Goal: Check status: Check status

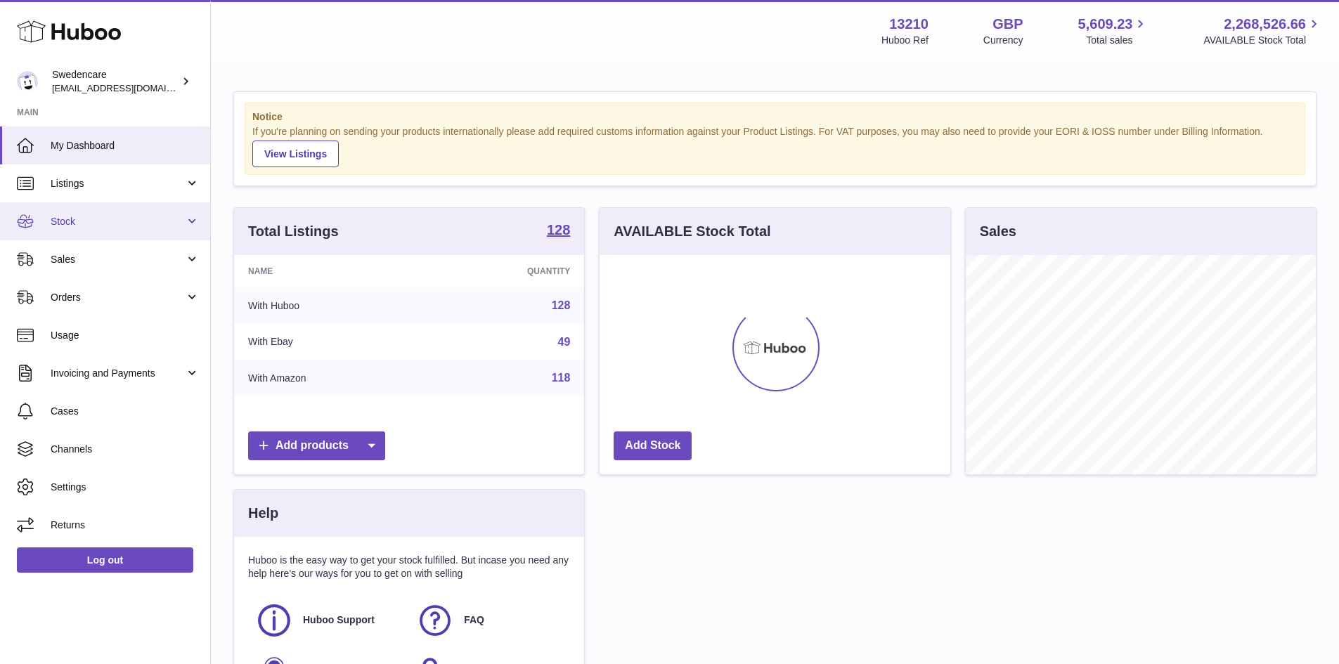
scroll to position [219, 351]
click at [111, 253] on span "Sales" at bounding box center [118, 259] width 134 height 13
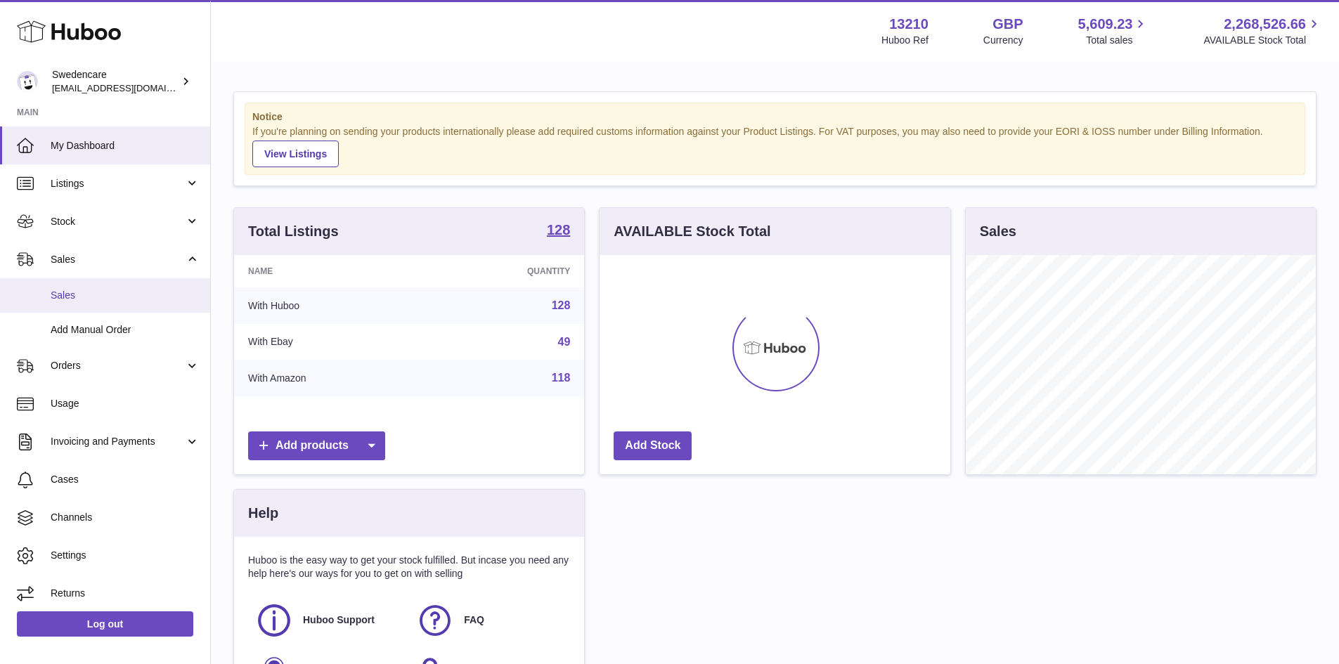
click at [117, 297] on span "Sales" at bounding box center [125, 295] width 149 height 13
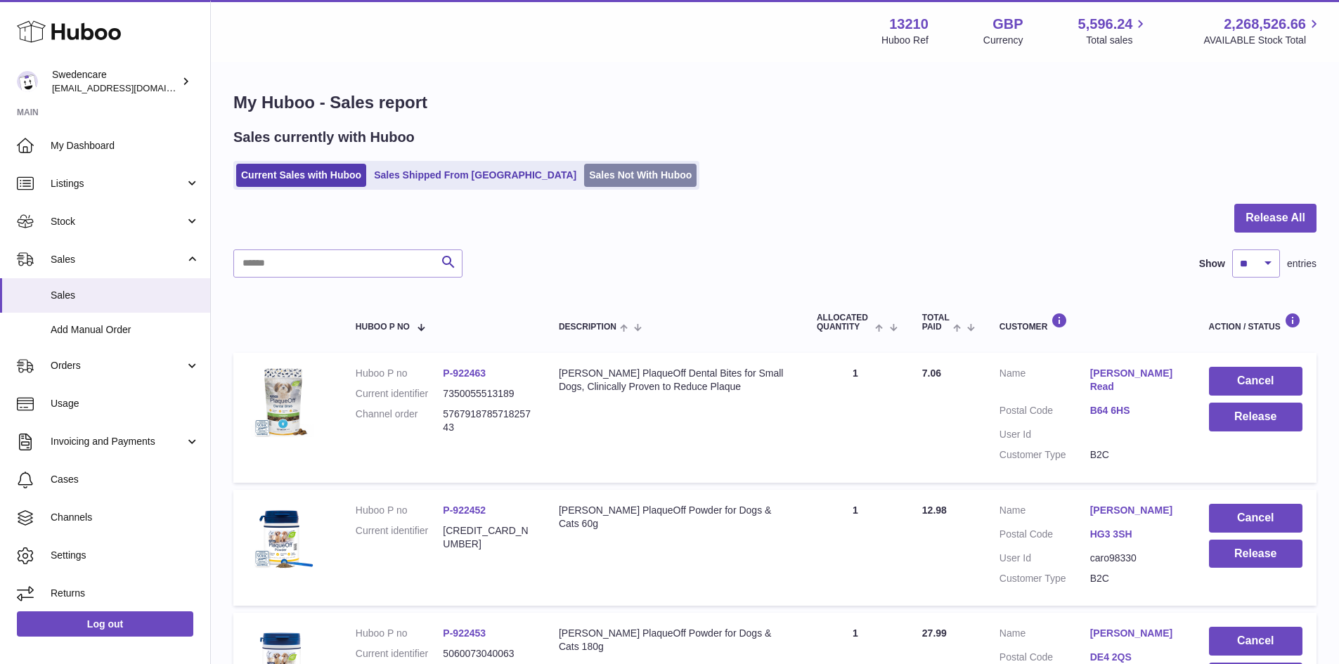
click at [584, 184] on link "Sales Not With Huboo" at bounding box center [640, 175] width 112 height 23
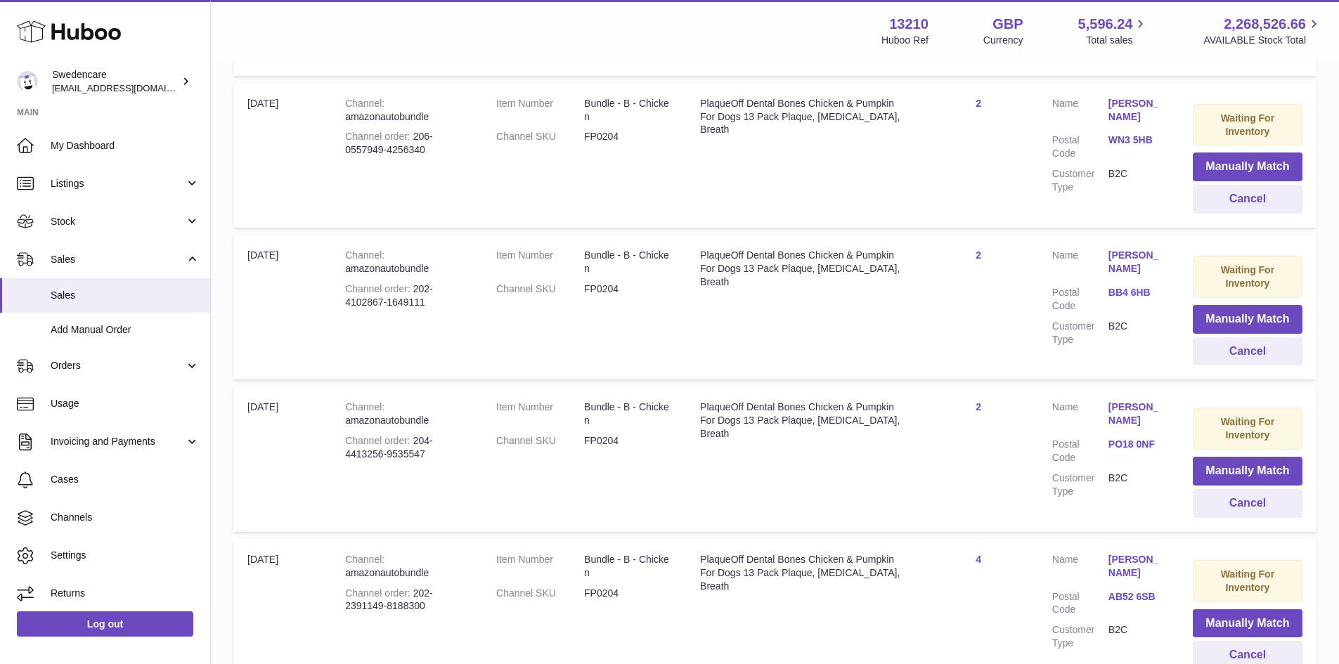
scroll to position [1383, 0]
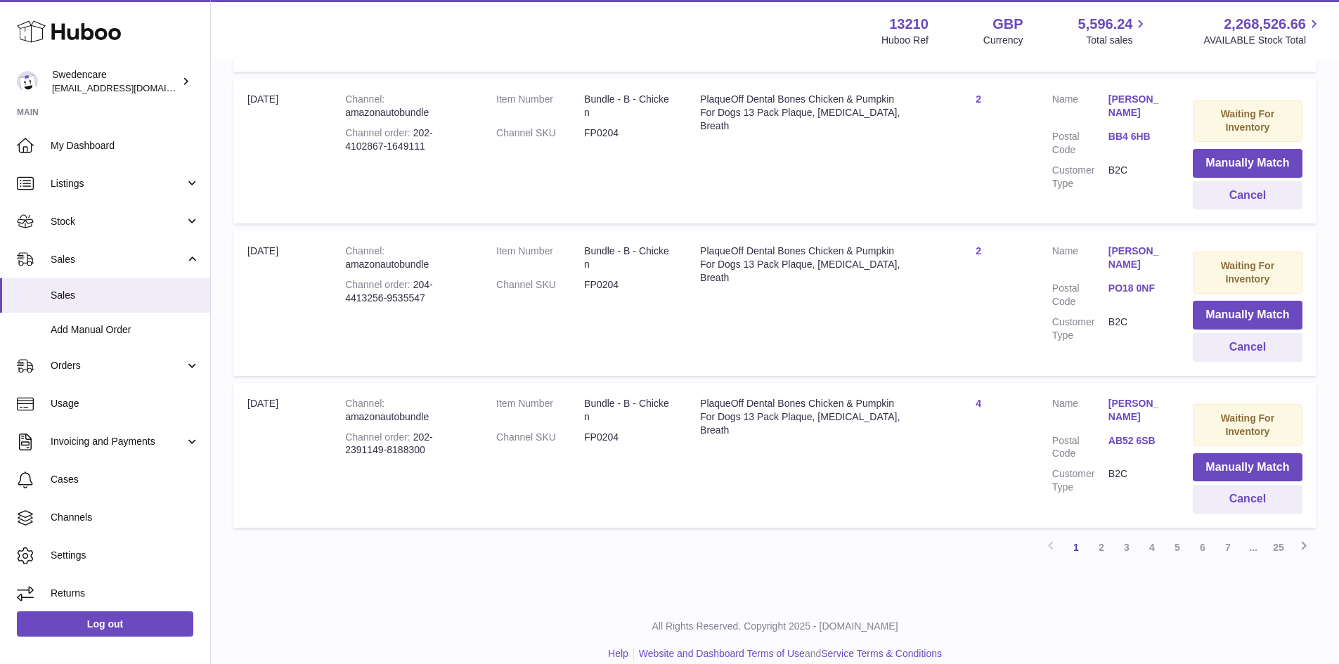
click at [622, 431] on dd "FP0204" at bounding box center [628, 437] width 88 height 13
click at [621, 431] on dd "FP0204" at bounding box center [628, 437] width 88 height 13
copy dd "FP0204"
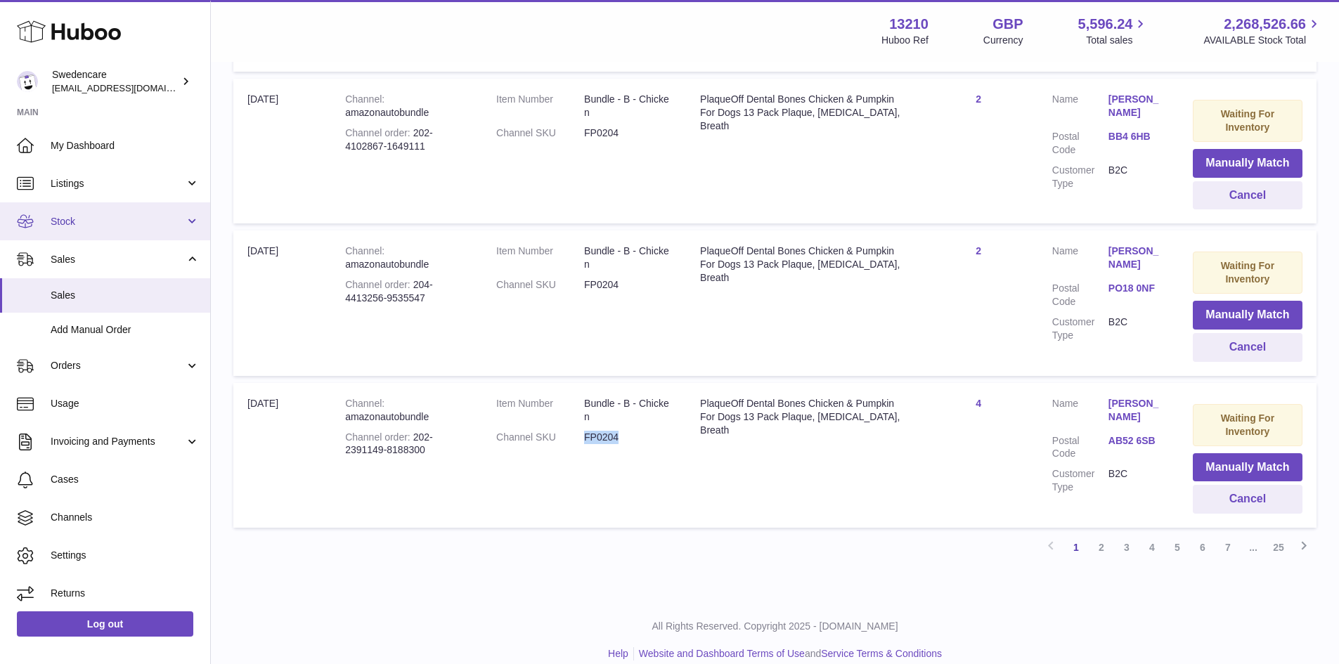
click at [112, 202] on link "Stock" at bounding box center [105, 221] width 210 height 38
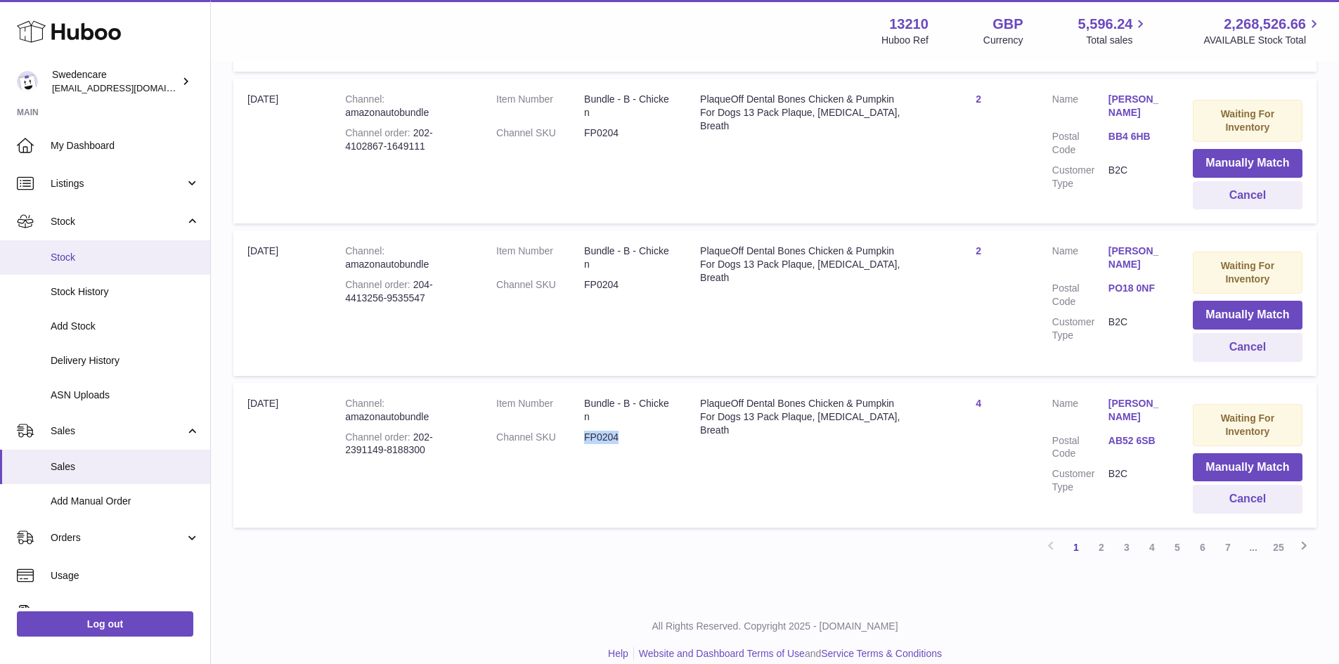
click at [124, 264] on span "Stock" at bounding box center [125, 257] width 149 height 13
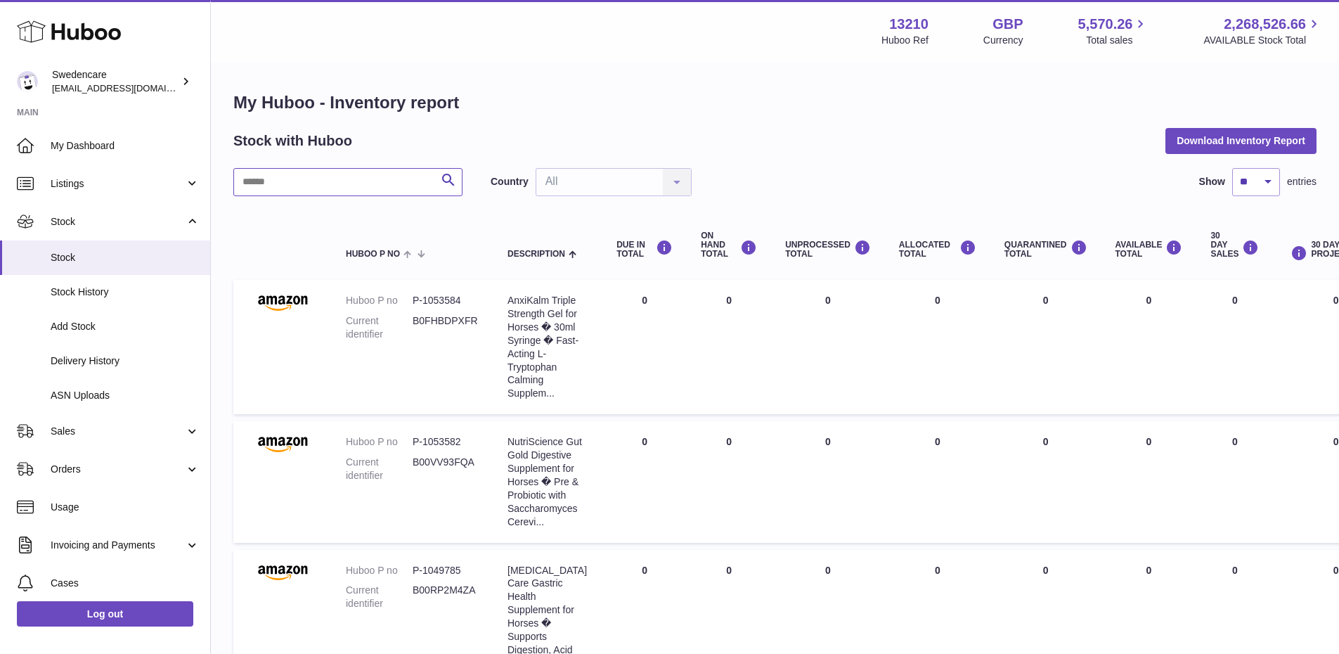
click at [347, 188] on input "text" at bounding box center [347, 182] width 229 height 28
paste input "******"
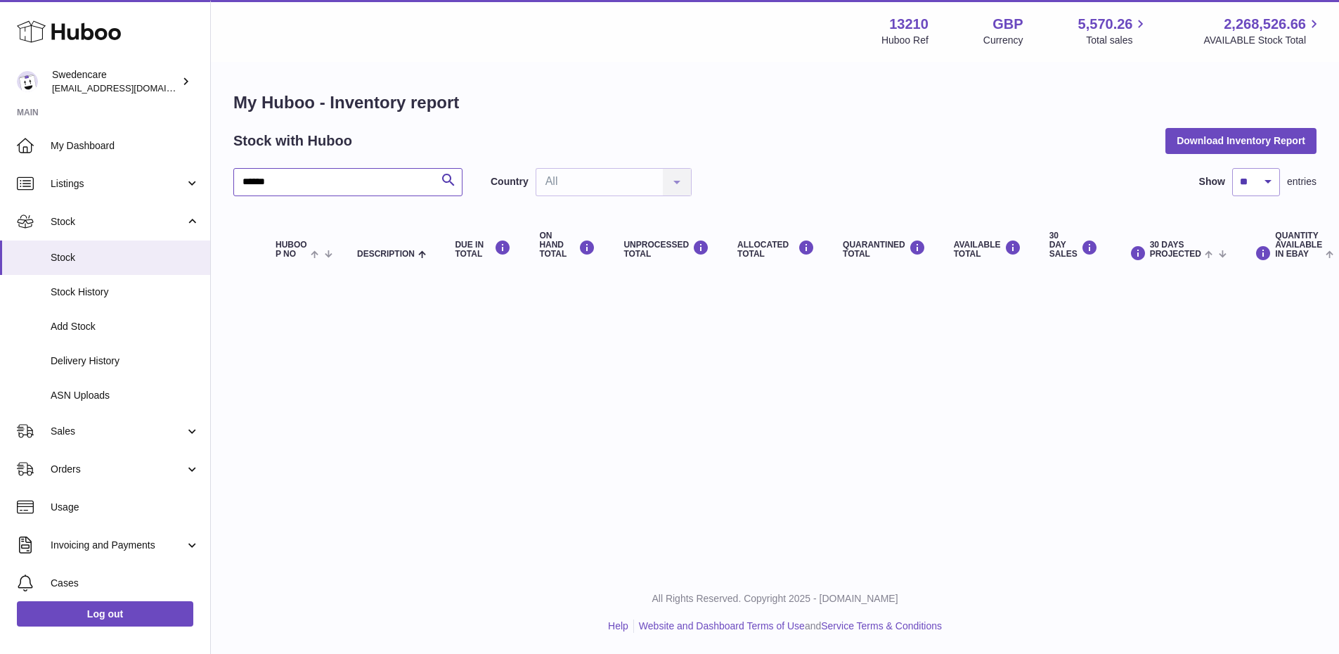
click at [343, 193] on input "******" at bounding box center [347, 182] width 229 height 28
type input "******"
click at [146, 172] on link "Listings" at bounding box center [105, 183] width 210 height 38
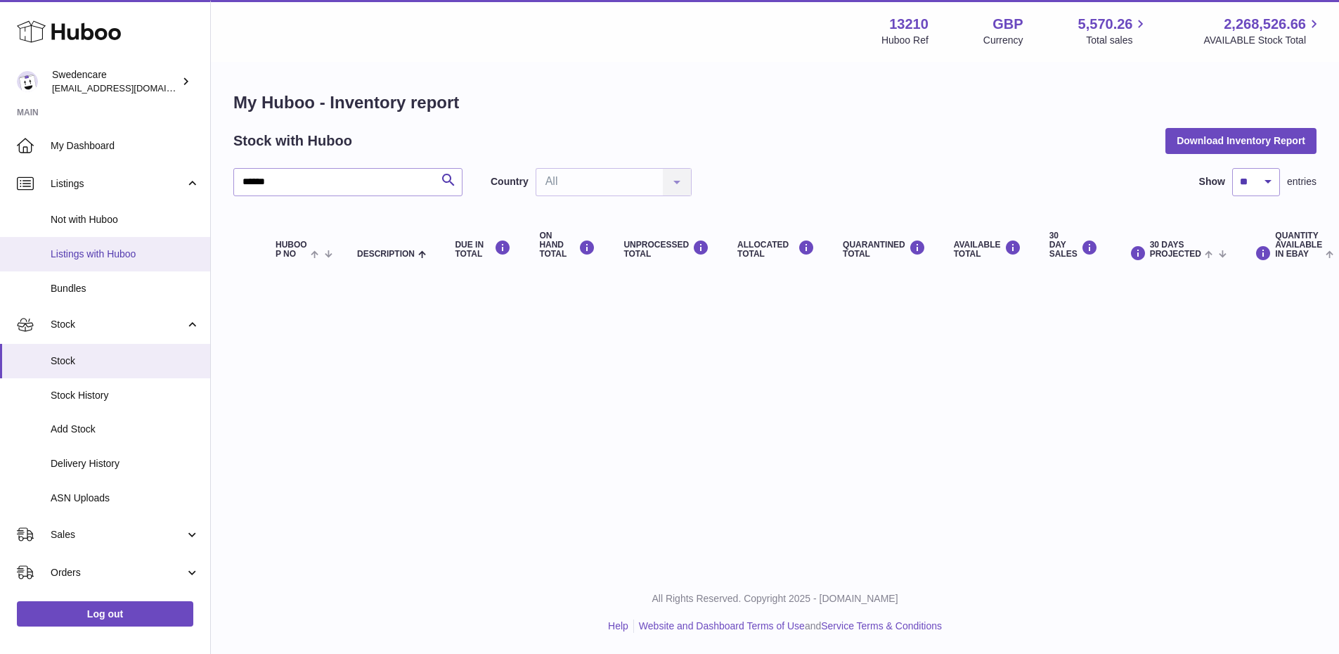
click at [170, 253] on span "Listings with Huboo" at bounding box center [125, 253] width 149 height 13
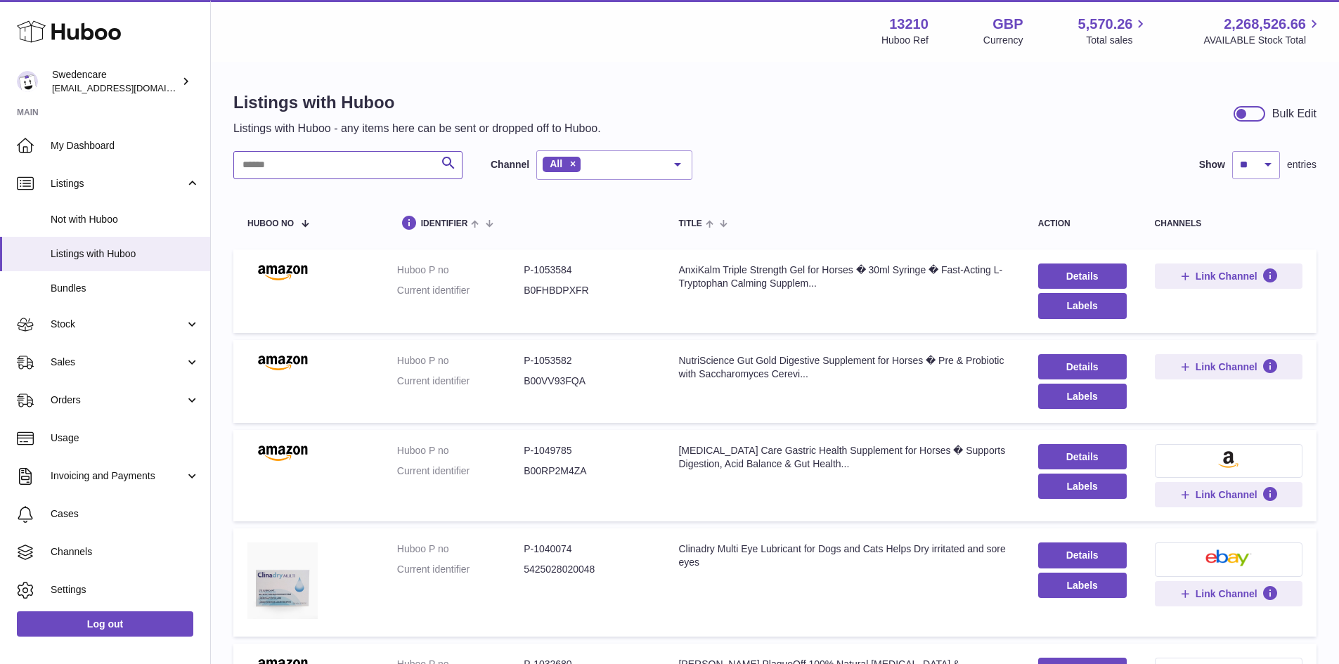
click at [325, 174] on input "text" at bounding box center [347, 165] width 229 height 28
paste input "******"
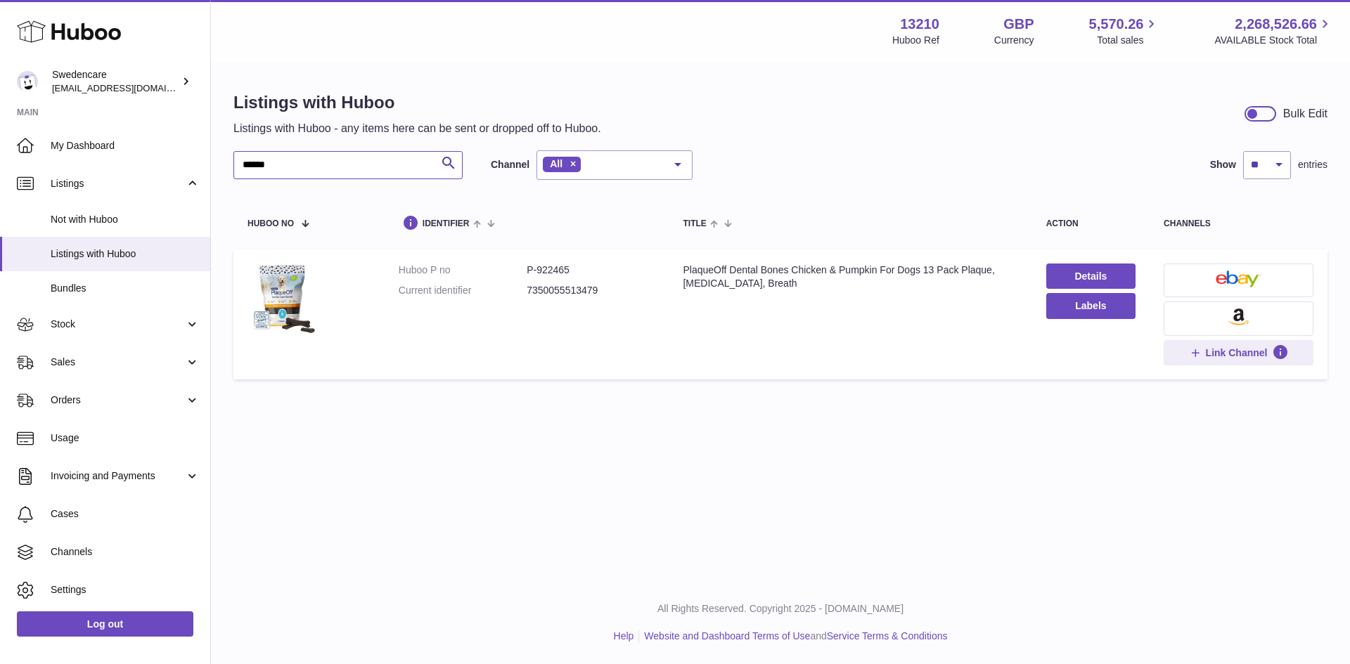
type input "******"
click at [550, 261] on td "Huboo P no P-922465 Current identifier 7350055513479" at bounding box center [526, 315] width 285 height 130
click at [550, 262] on td "Huboo P no P-922465 Current identifier 7350055513479" at bounding box center [526, 315] width 285 height 130
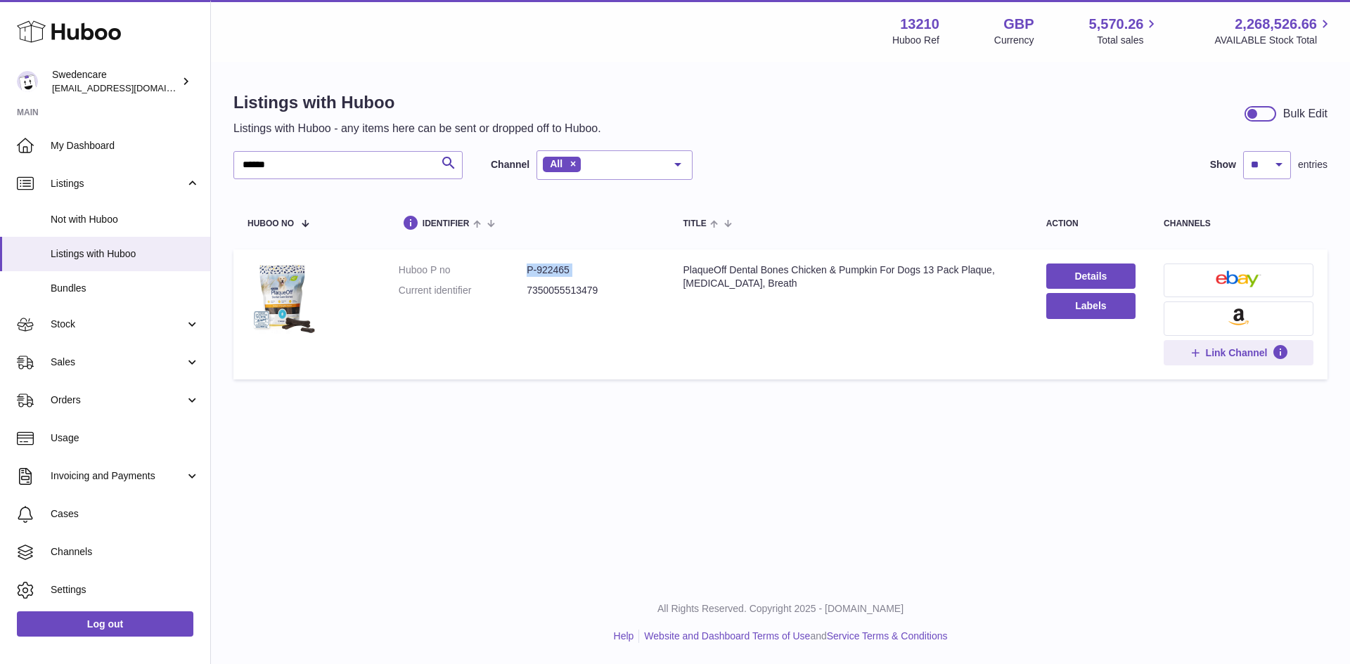
click at [554, 271] on dd "P-922465" at bounding box center [590, 270] width 128 height 13
click at [115, 330] on span "Stock" at bounding box center [118, 324] width 134 height 13
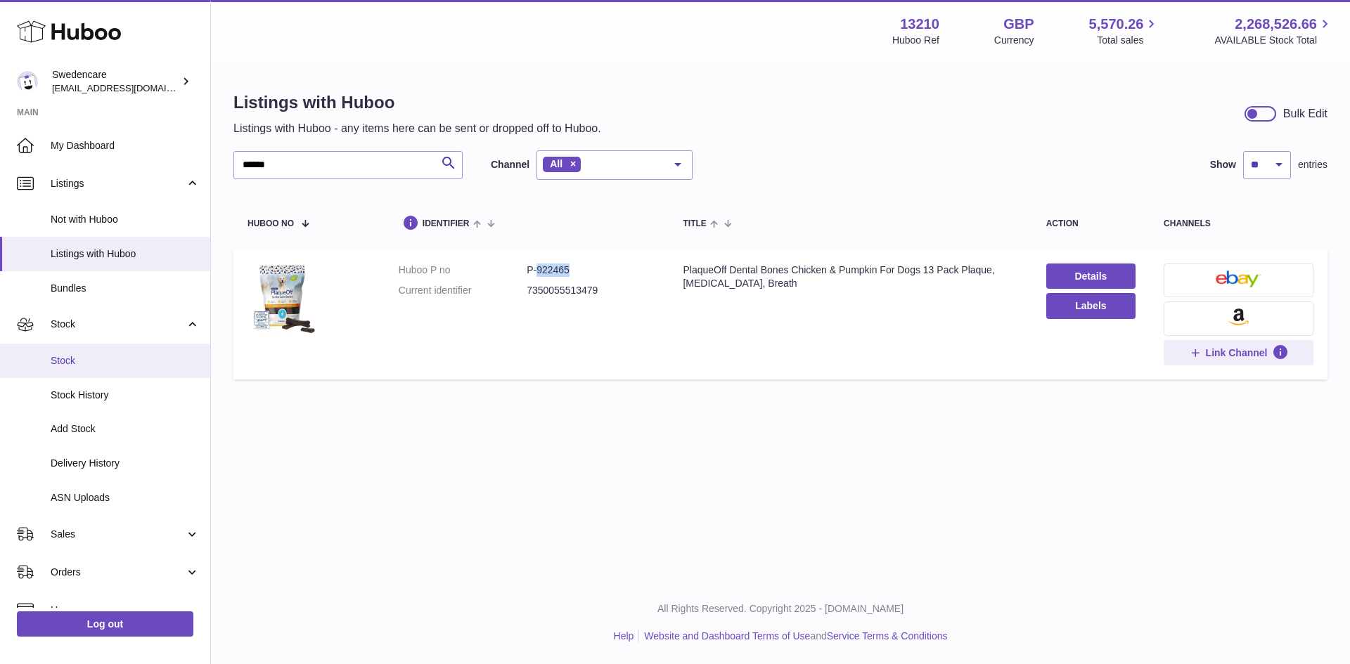
click at [113, 363] on span "Stock" at bounding box center [125, 360] width 149 height 13
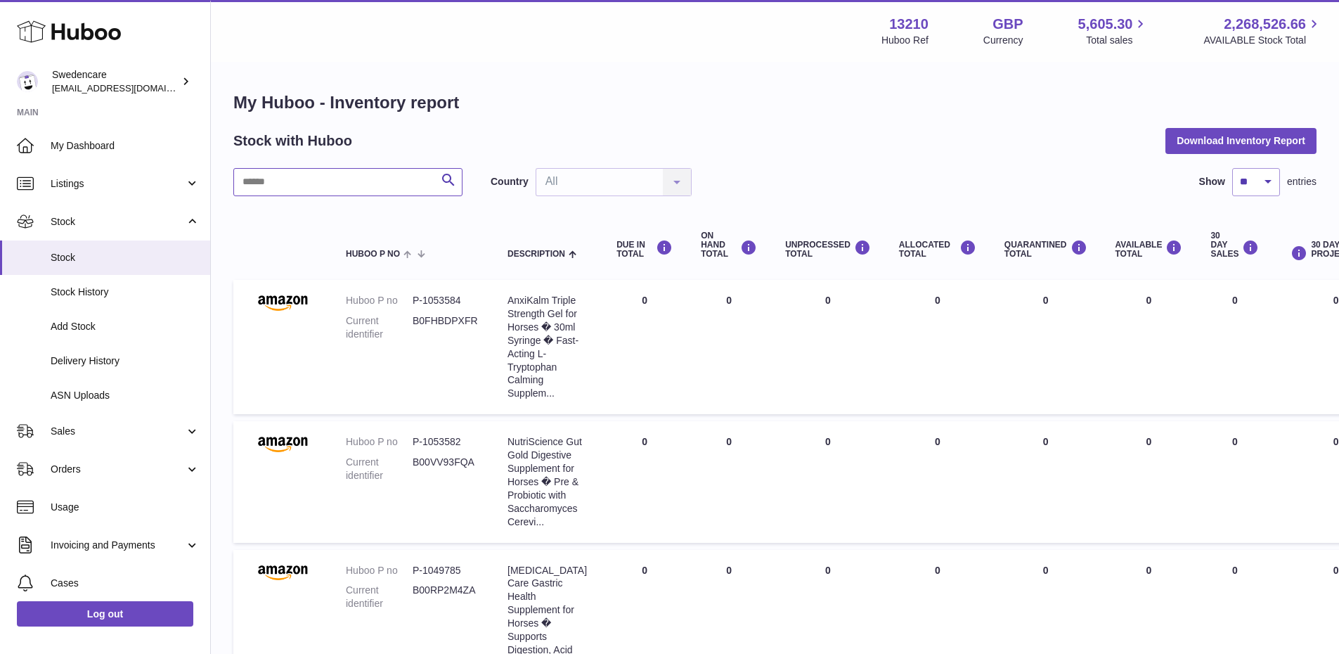
click at [357, 190] on input "text" at bounding box center [347, 182] width 229 height 28
paste input "******"
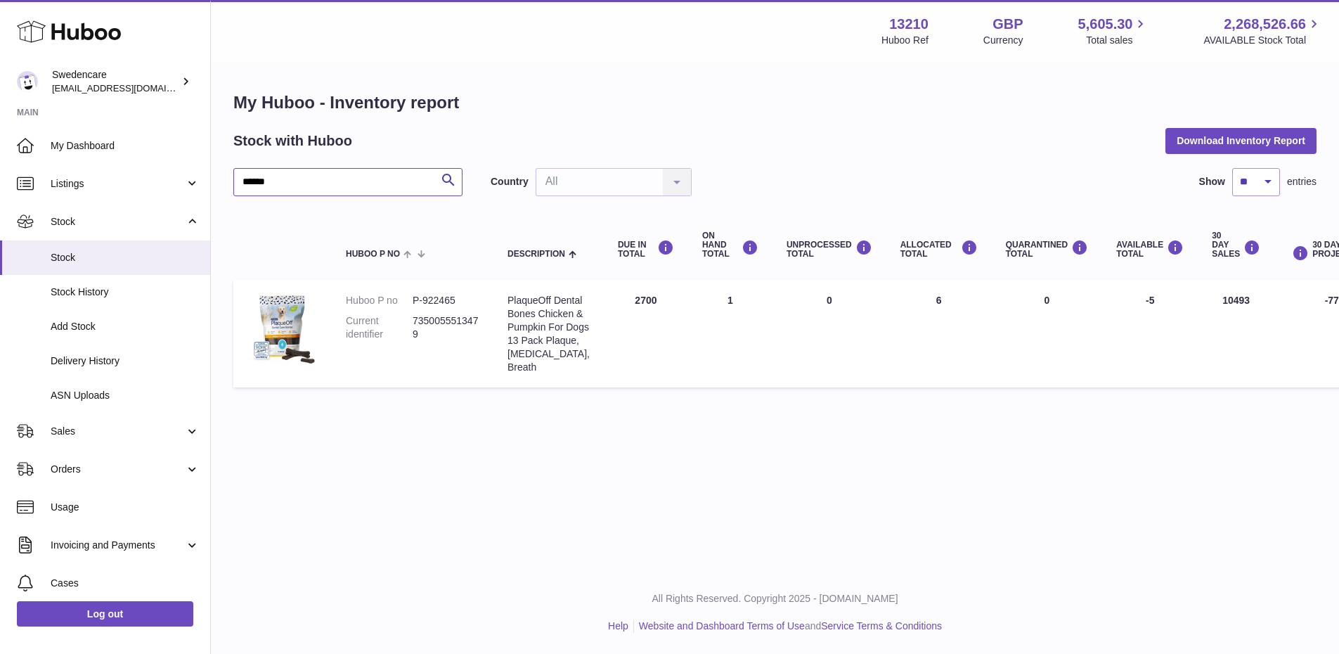
type input "******"
drag, startPoint x: 613, startPoint y: 298, endPoint x: 658, endPoint y: 304, distance: 45.4
click at [658, 304] on td "DUE IN Total 2700" at bounding box center [646, 334] width 84 height 108
click at [688, 358] on td "ON HAND Total 1" at bounding box center [730, 334] width 84 height 108
click at [70, 427] on span "Sales" at bounding box center [118, 431] width 134 height 13
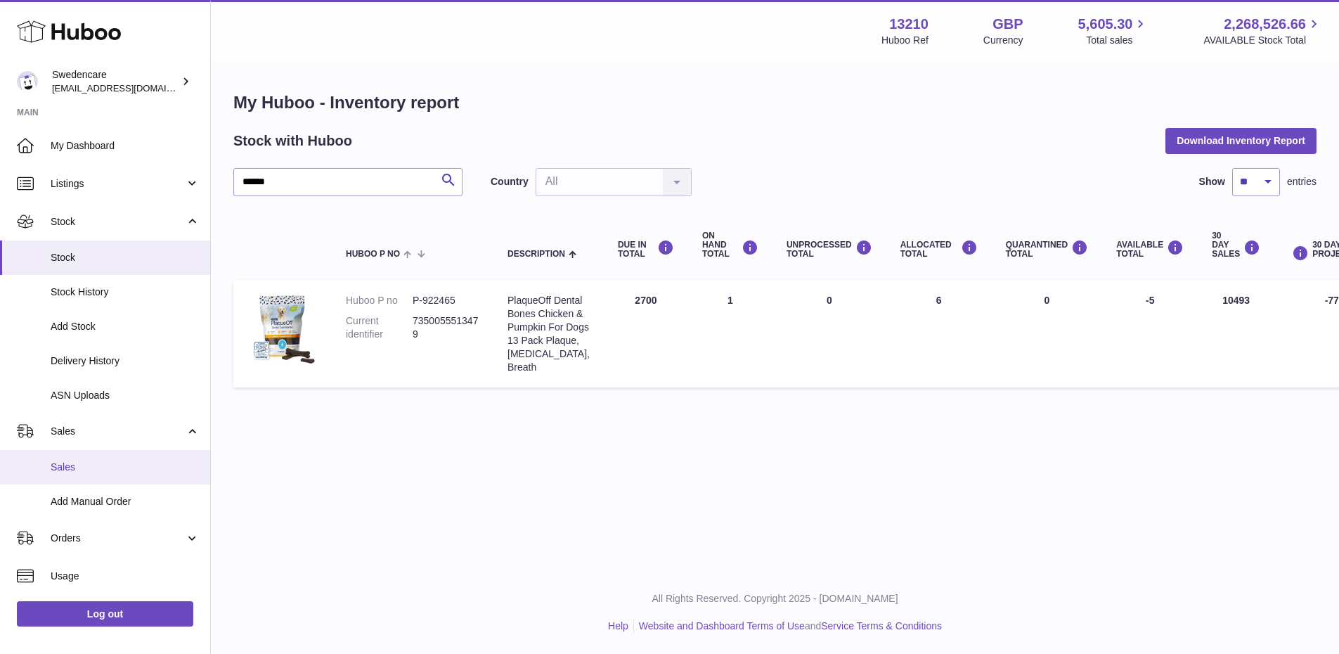
click at [87, 467] on span "Sales" at bounding box center [125, 466] width 149 height 13
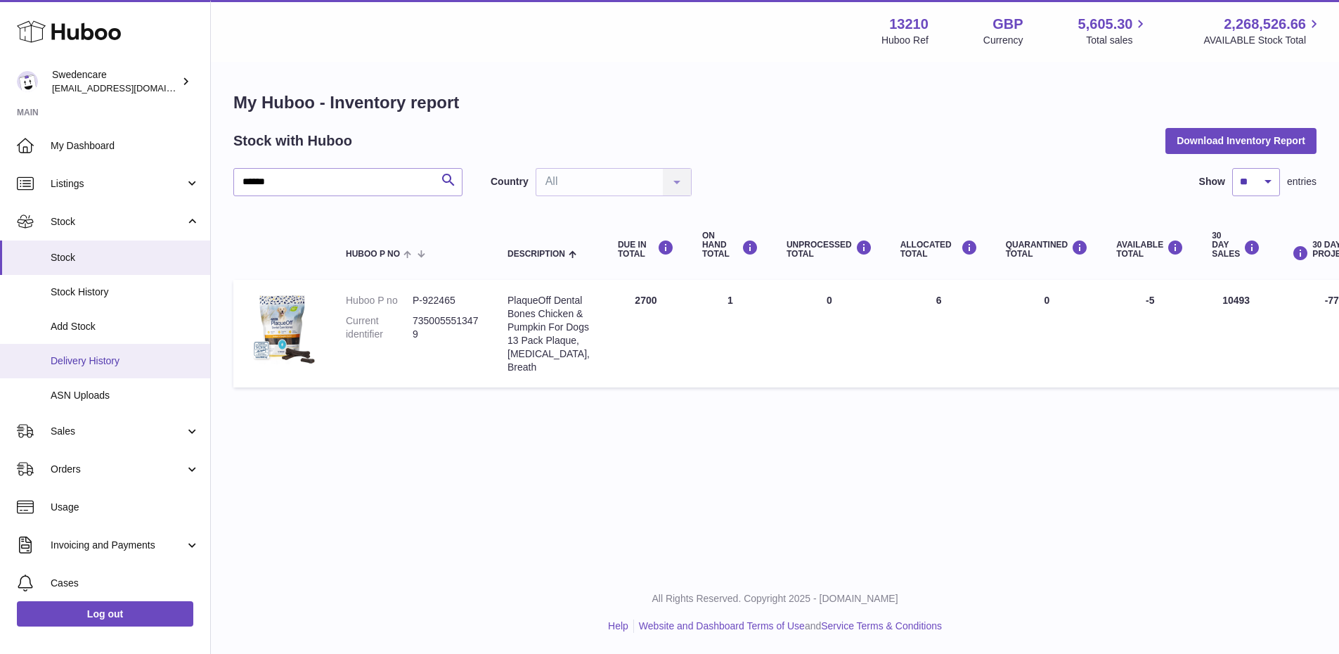
click at [160, 371] on link "Delivery History" at bounding box center [105, 361] width 210 height 34
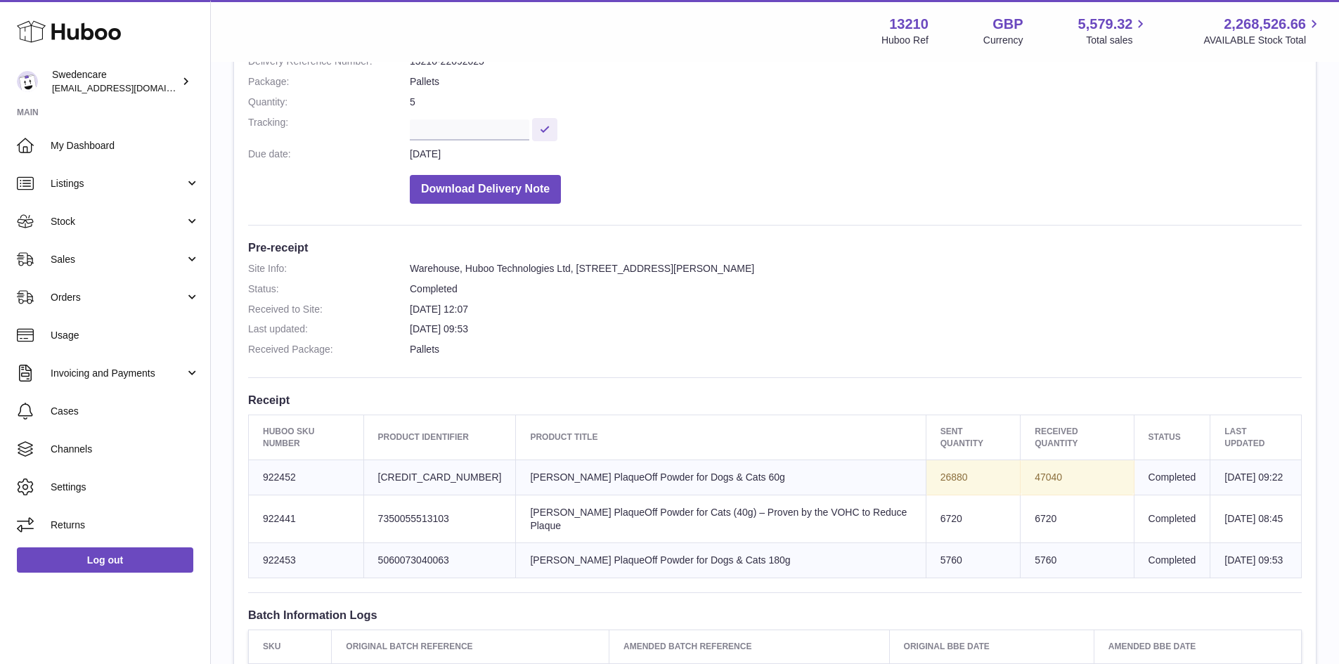
scroll to position [70, 0]
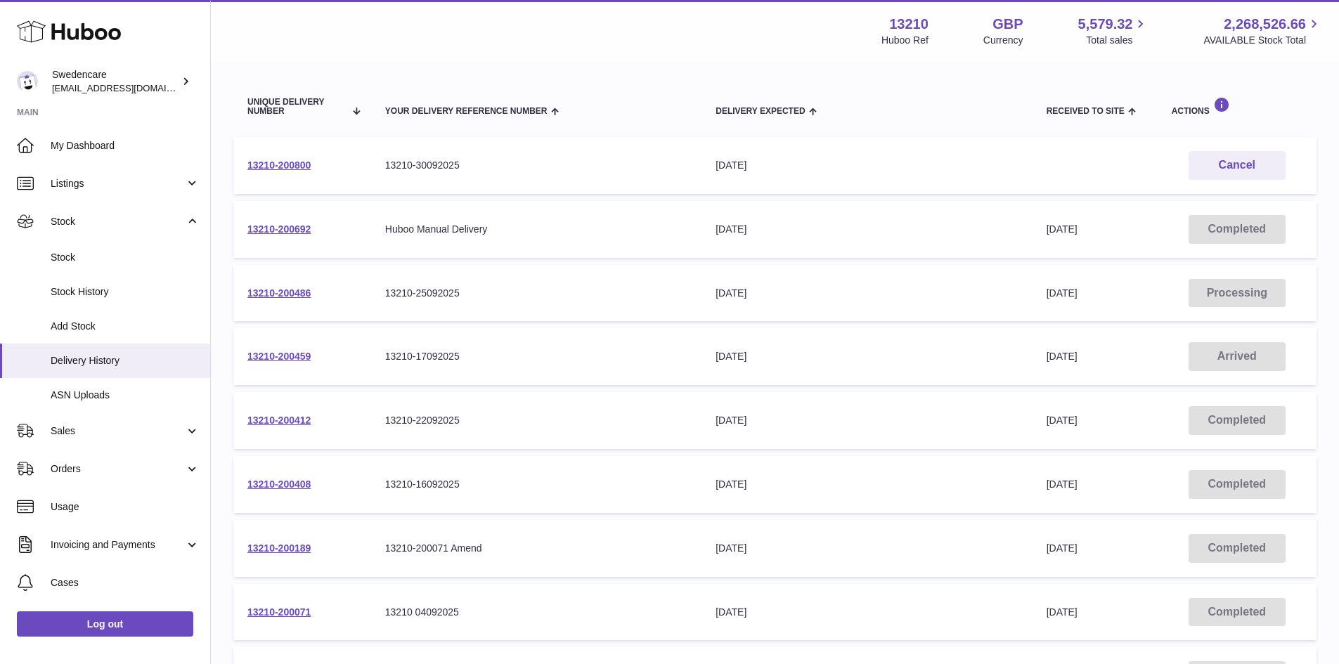
scroll to position [141, 0]
click at [283, 424] on link "13210-200412" at bounding box center [278, 420] width 63 height 11
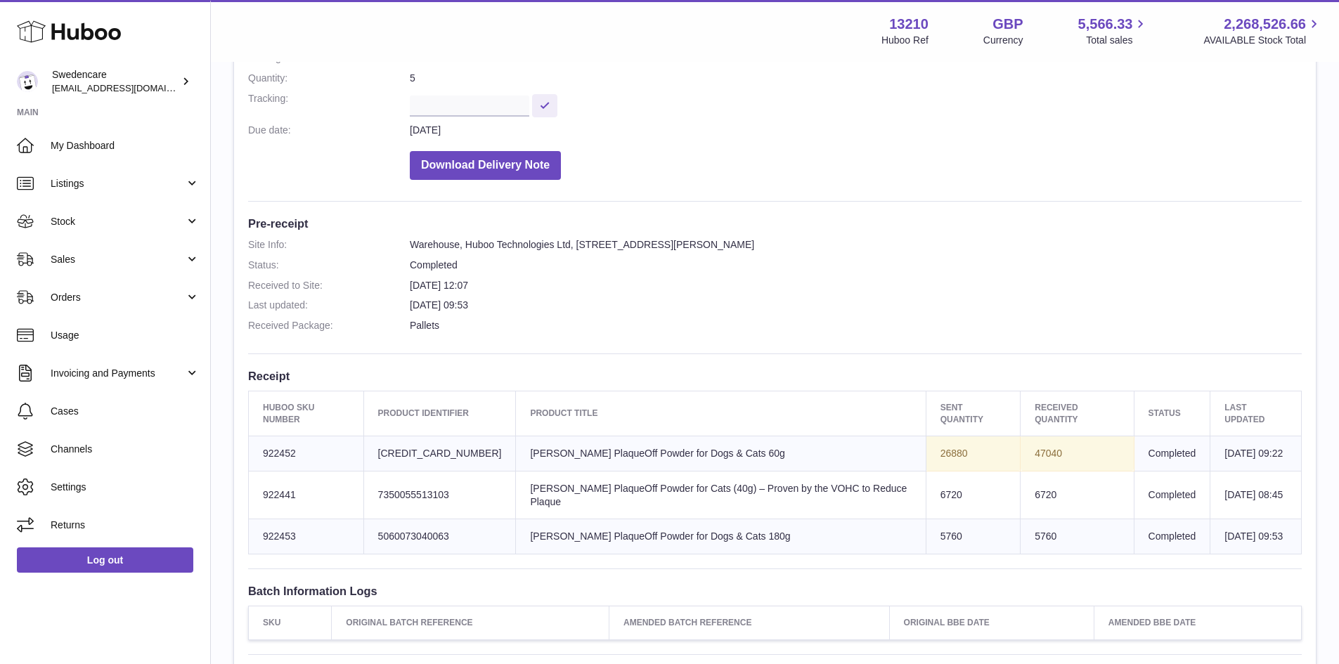
scroll to position [351, 0]
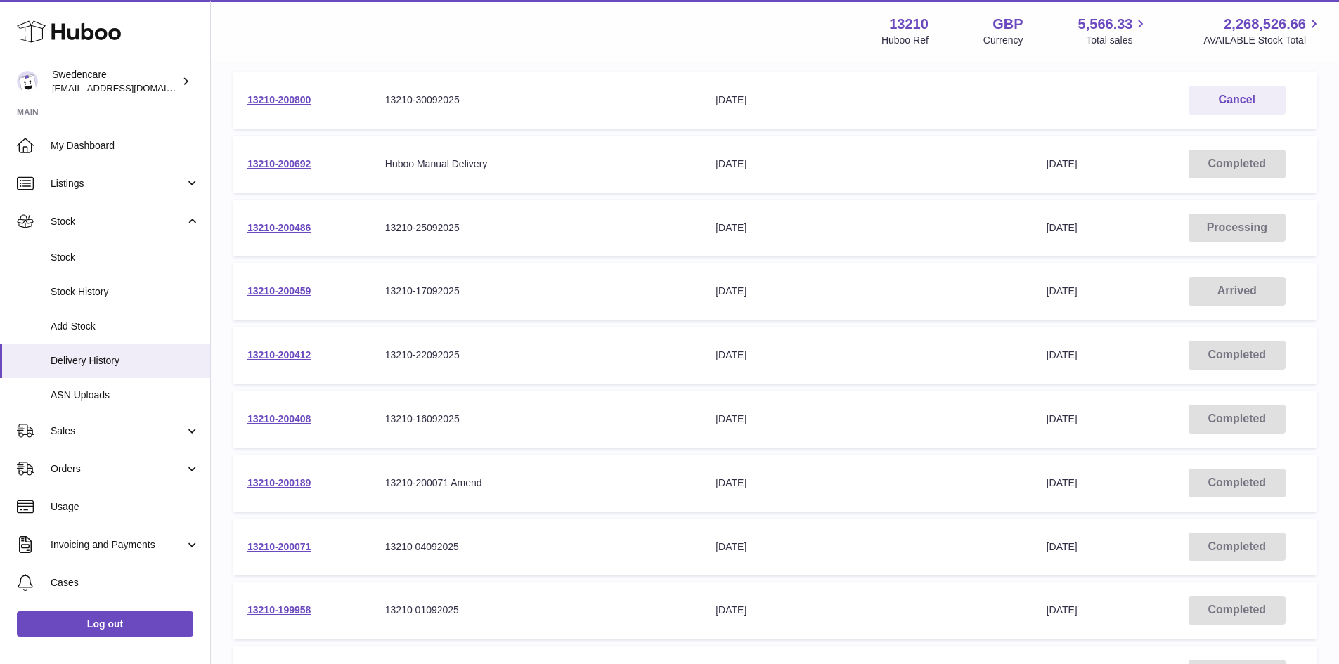
scroll to position [346, 0]
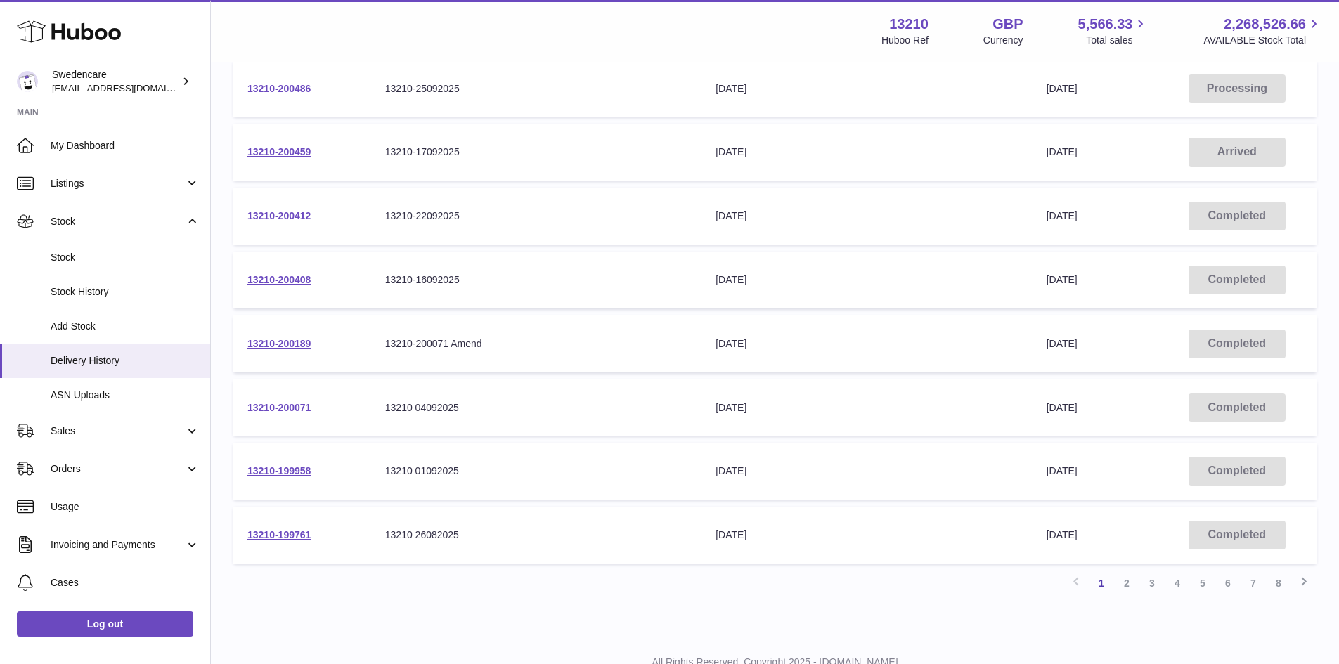
click at [290, 218] on link "13210-200412" at bounding box center [278, 215] width 63 height 11
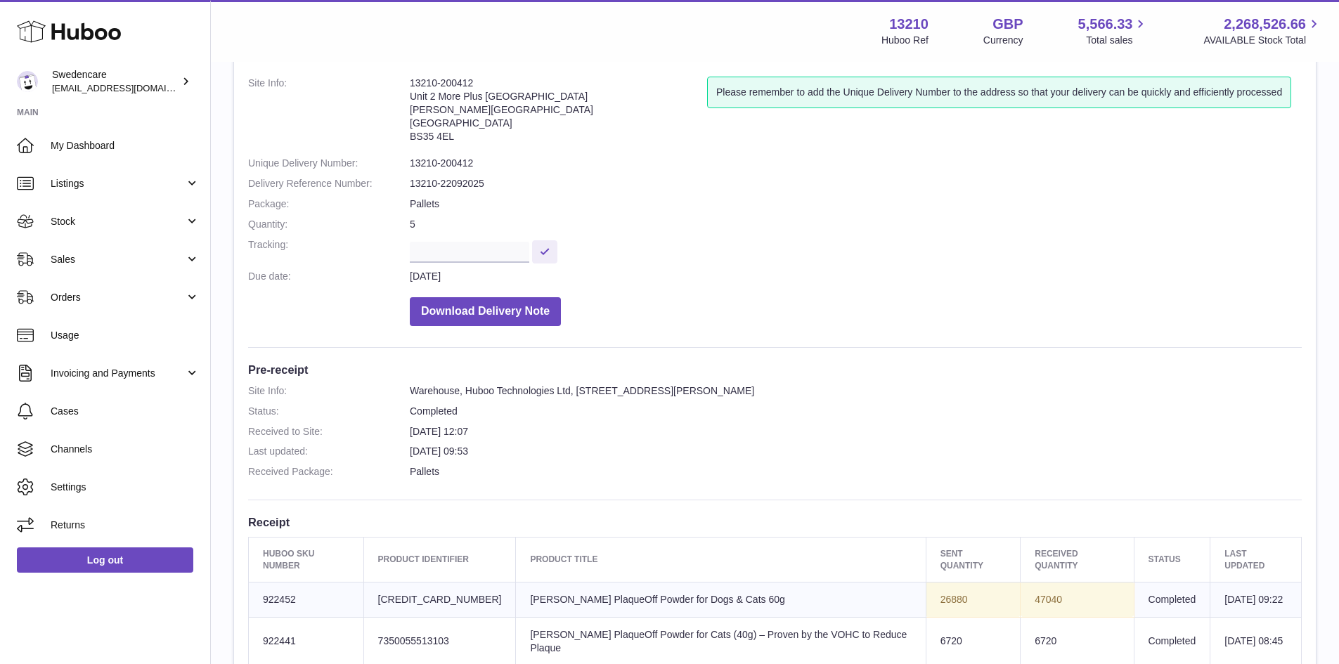
scroll to position [211, 0]
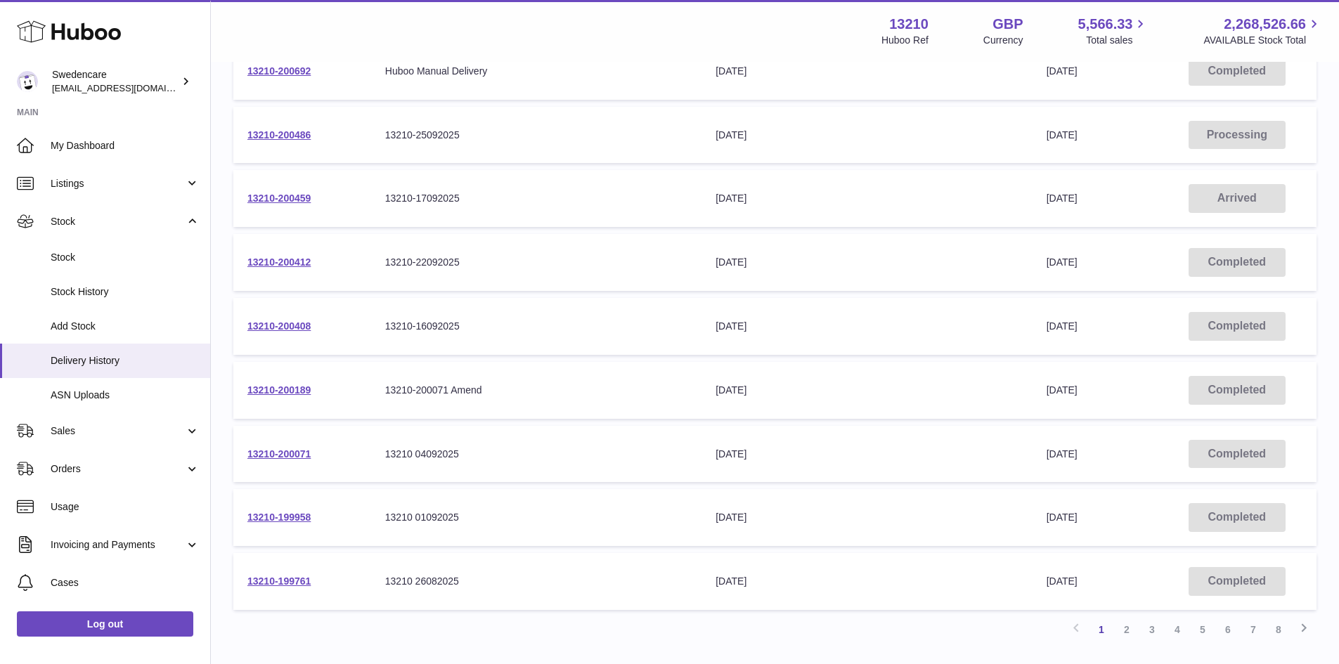
scroll to position [276, 0]
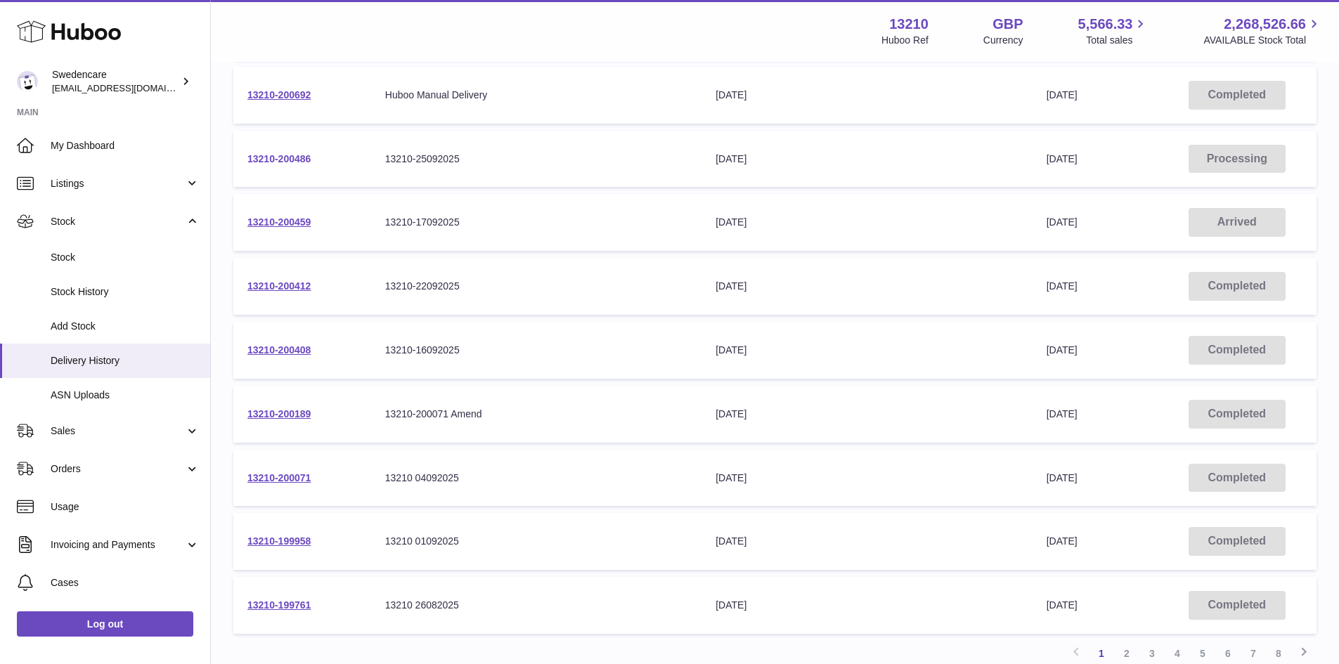
click at [304, 153] on link "13210-200486" at bounding box center [278, 158] width 63 height 11
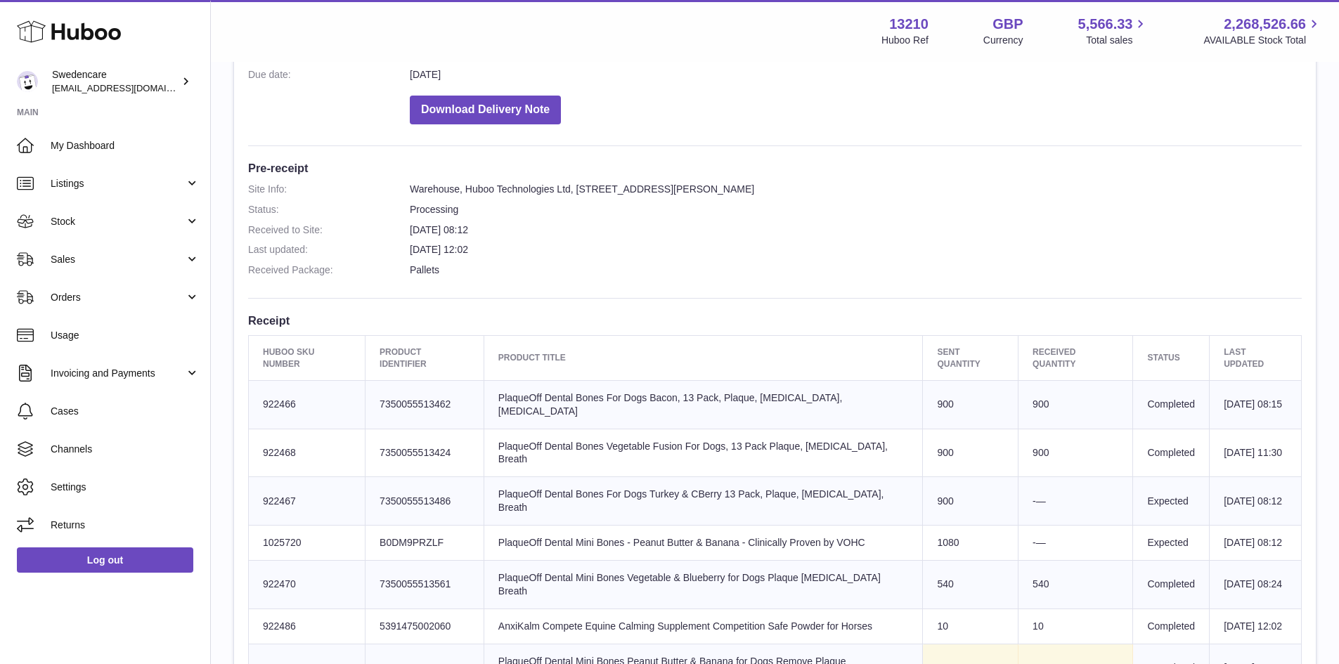
scroll to position [422, 0]
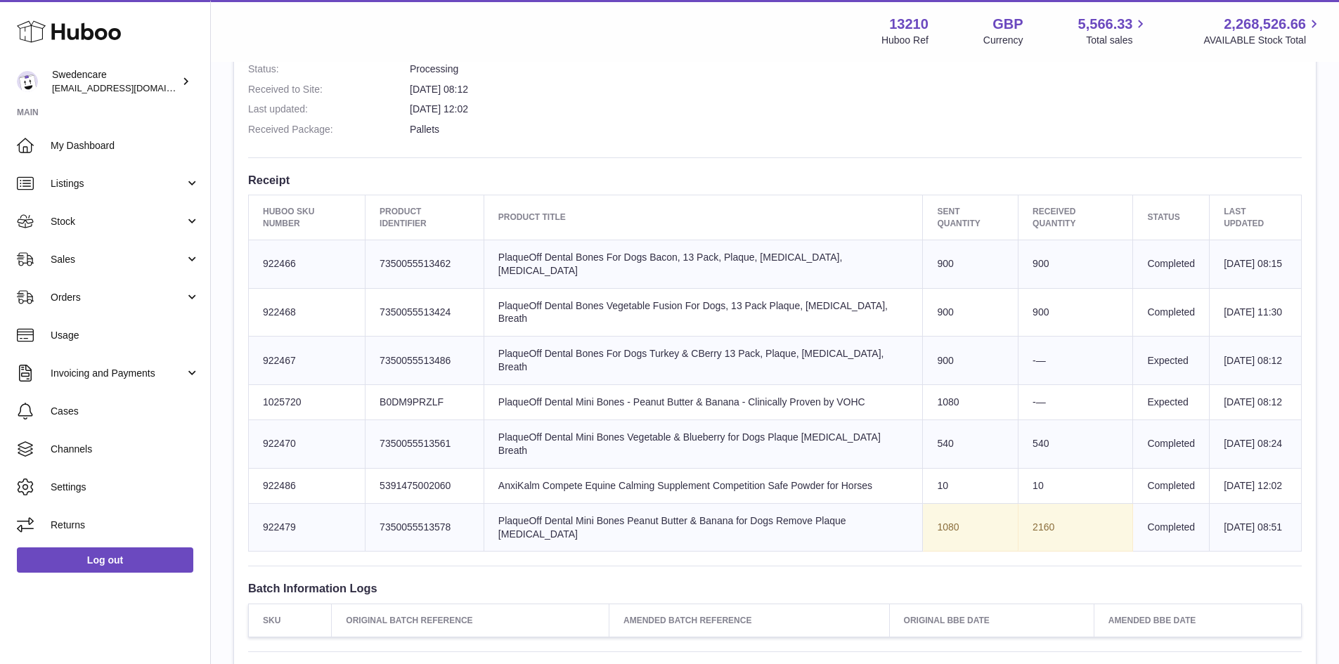
drag, startPoint x: 605, startPoint y: 420, endPoint x: 269, endPoint y: 394, distance: 337.7
click at [269, 394] on tr "Huboo SKU Number 1025720 Client Identifier B0DM9PRZLF Product title PlaqueOff D…" at bounding box center [775, 402] width 1053 height 35
click at [939, 420] on td "Sent Quantity 1080" at bounding box center [971, 402] width 96 height 35
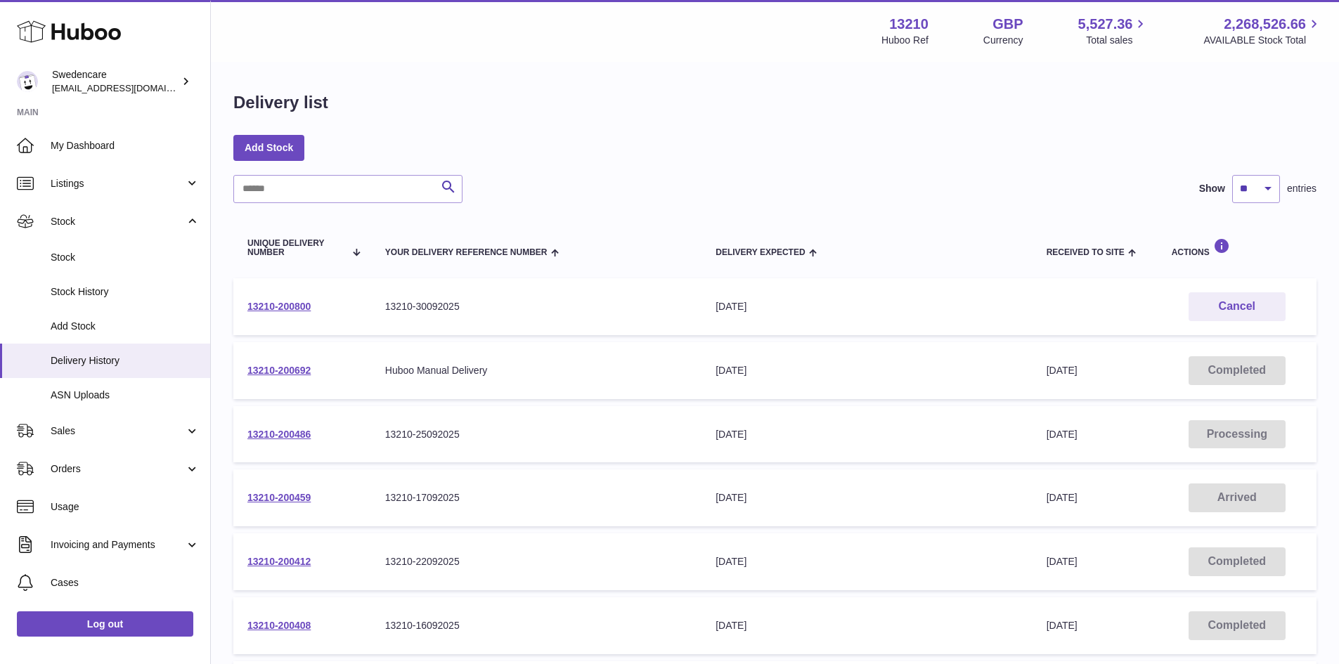
scroll to position [70, 0]
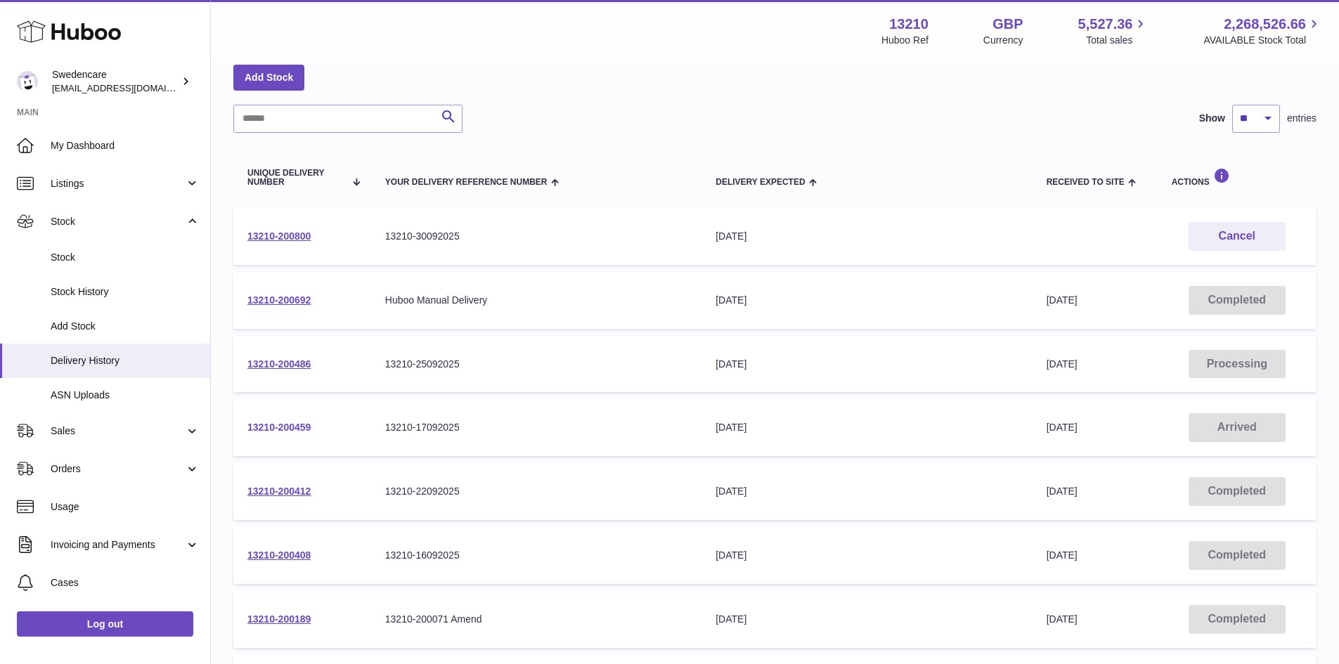
click at [311, 427] on link "13210-200459" at bounding box center [278, 427] width 63 height 11
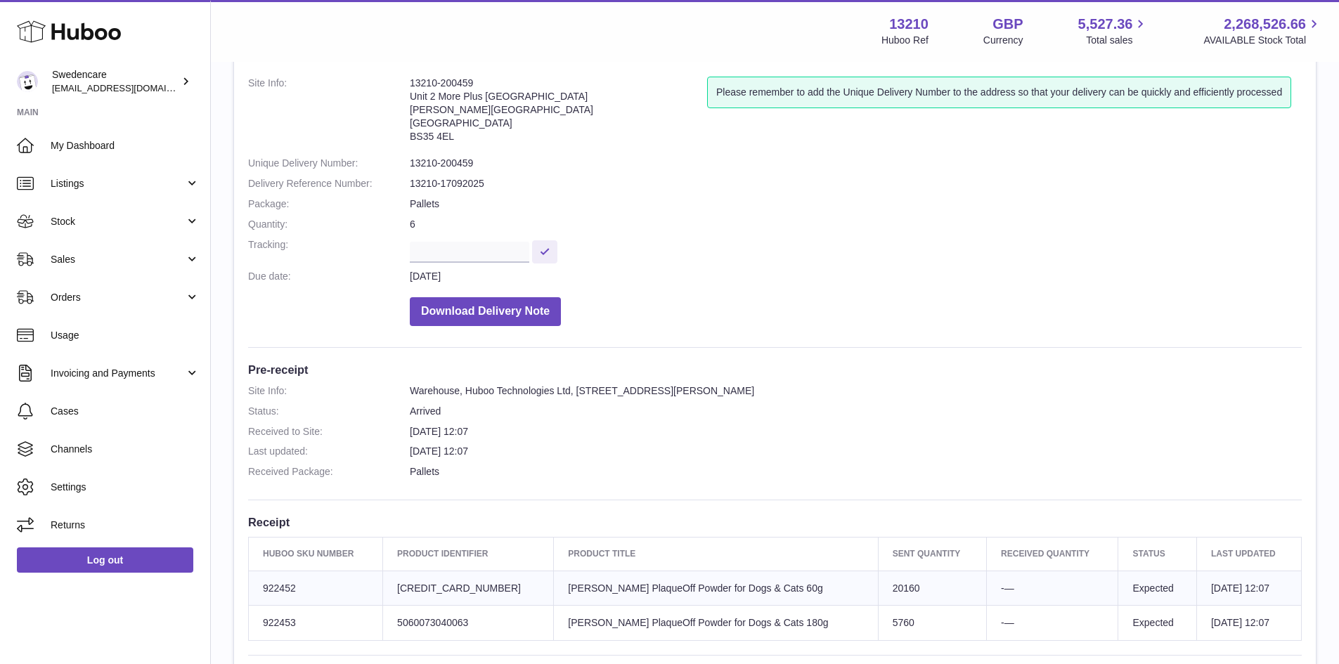
scroll to position [211, 0]
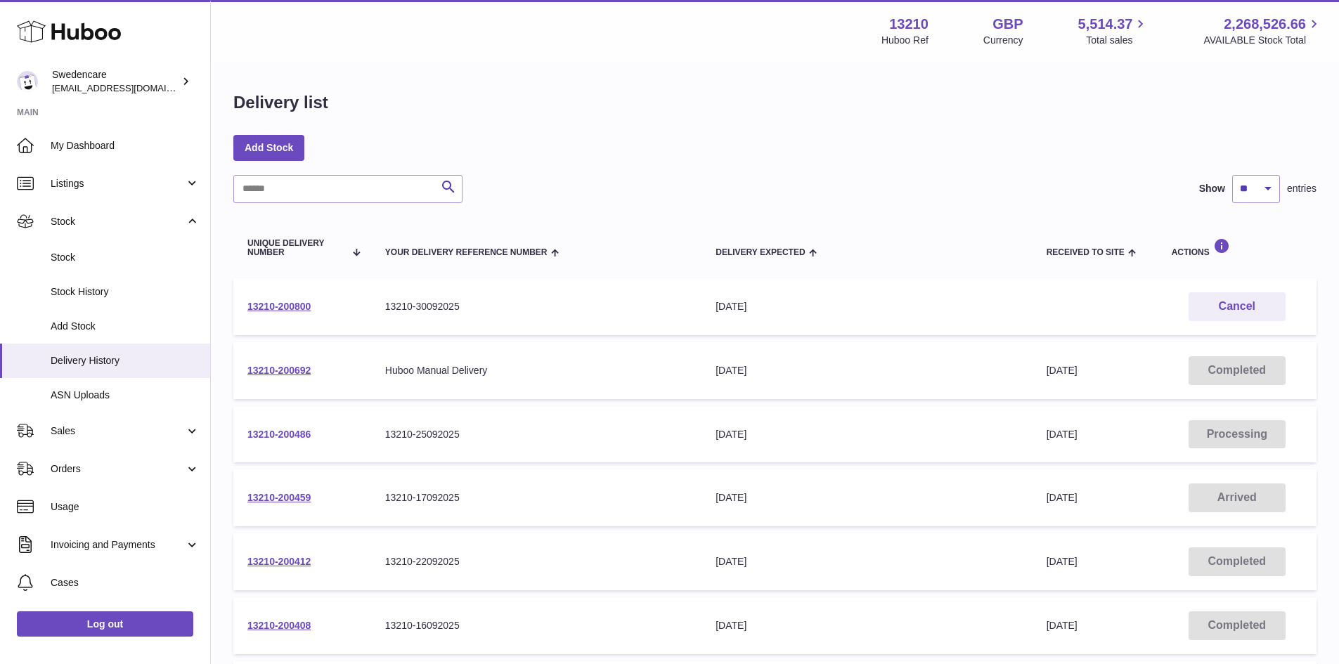
click at [295, 436] on link "13210-200486" at bounding box center [278, 434] width 63 height 11
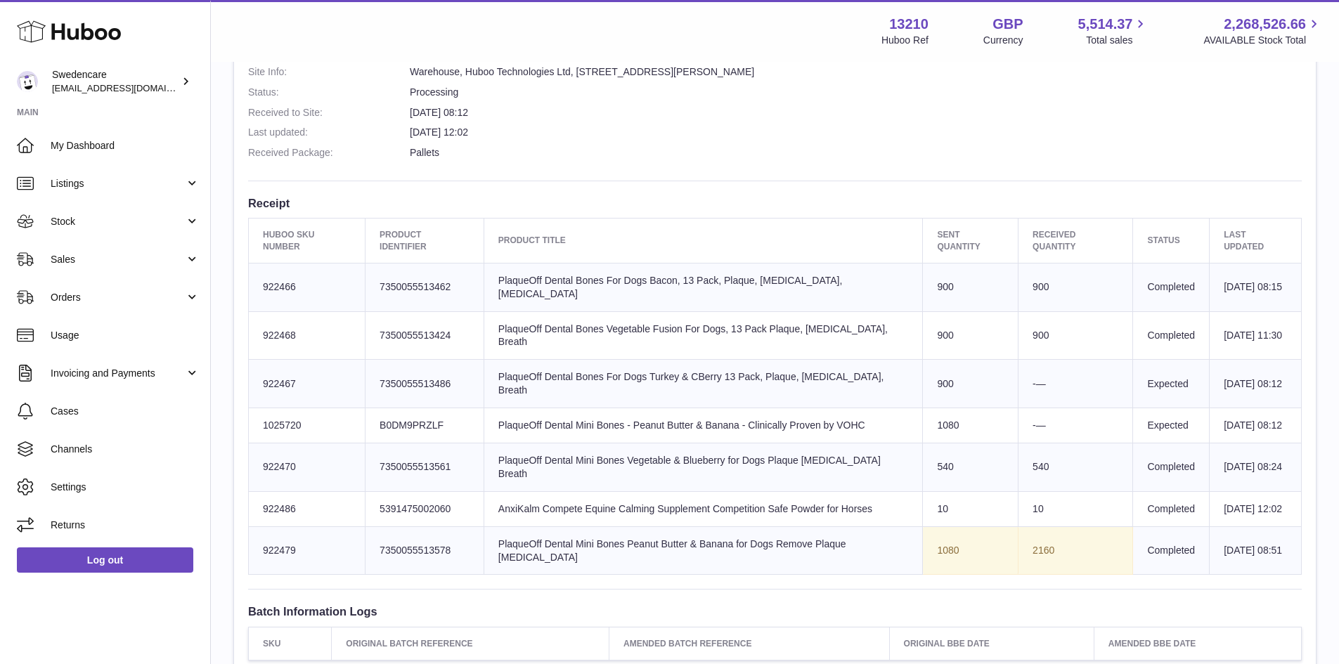
scroll to position [422, 0]
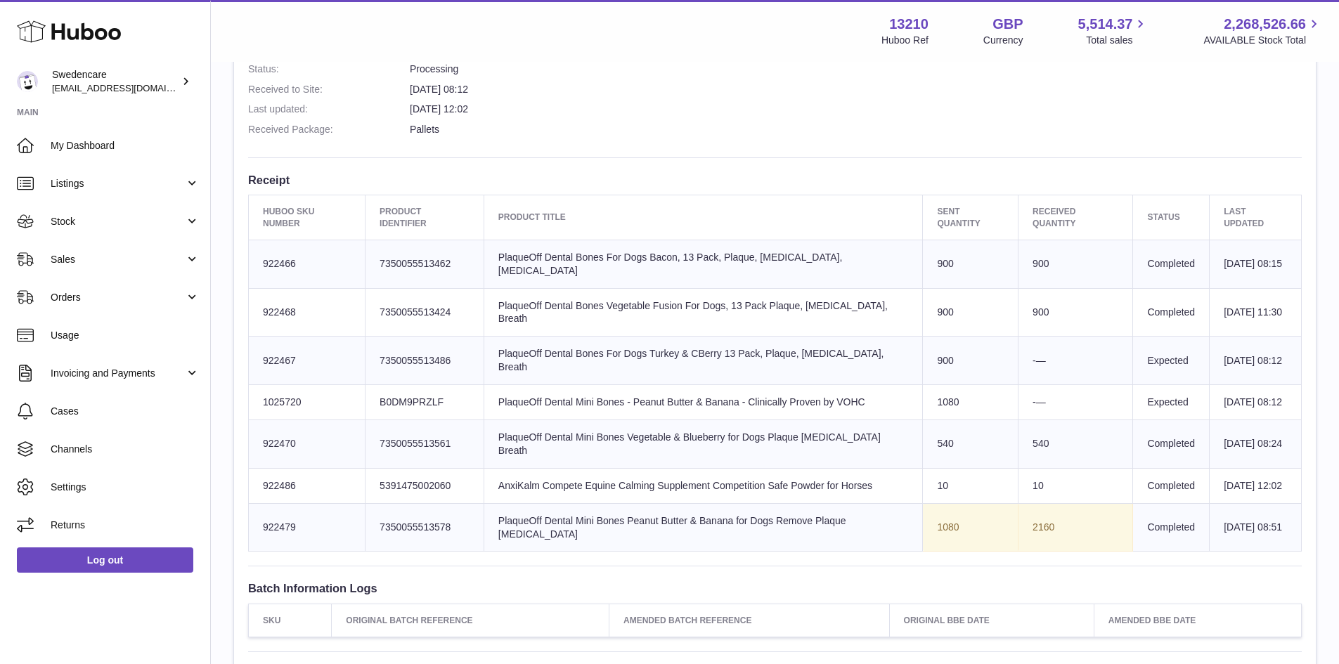
drag, startPoint x: 309, startPoint y: 545, endPoint x: 299, endPoint y: 235, distance: 309.4
click at [299, 240] on tbody "Huboo SKU Number 922466 Client Identifier 7350055513462 Product title PlaqueOff…" at bounding box center [775, 396] width 1053 height 312
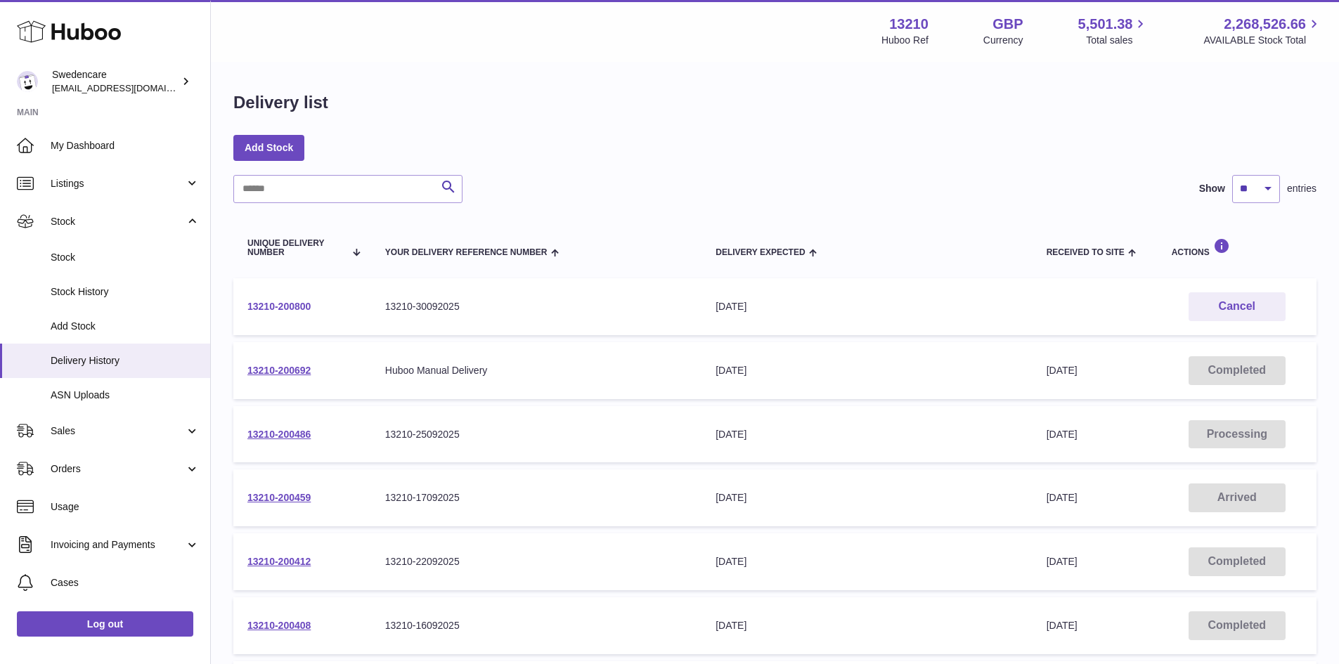
click at [292, 304] on link "13210-200800" at bounding box center [278, 306] width 63 height 11
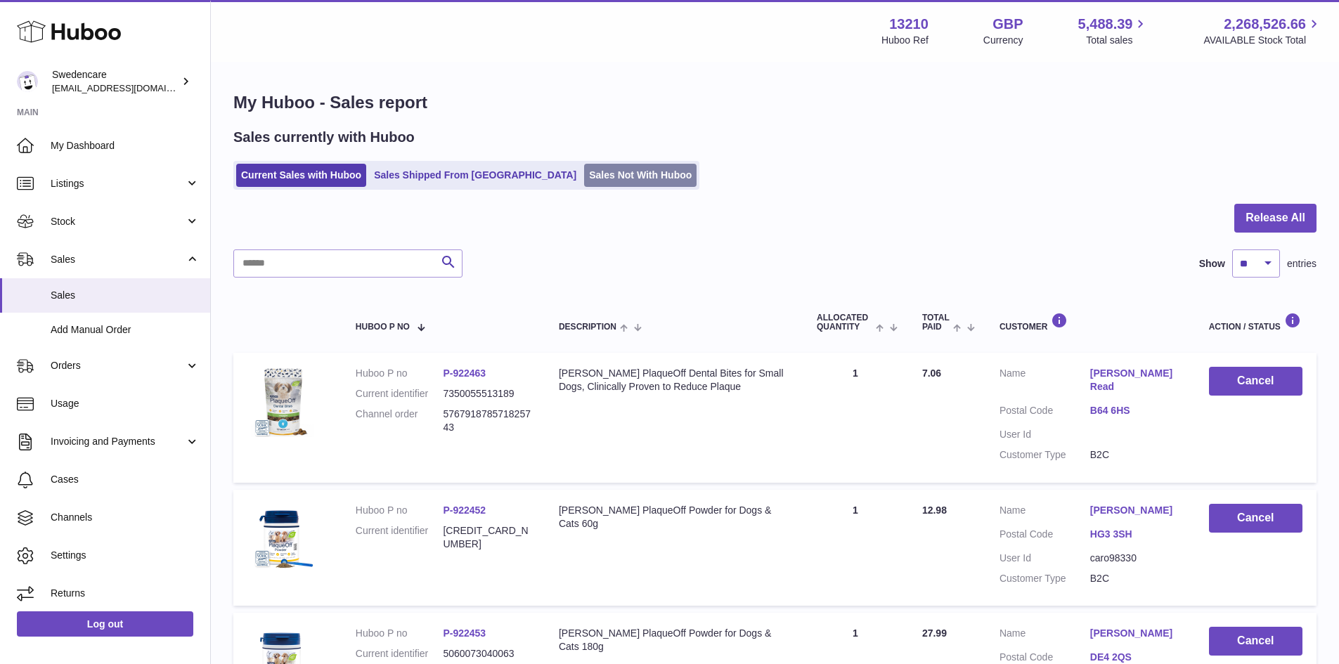
click at [584, 177] on link "Sales Not With Huboo" at bounding box center [640, 175] width 112 height 23
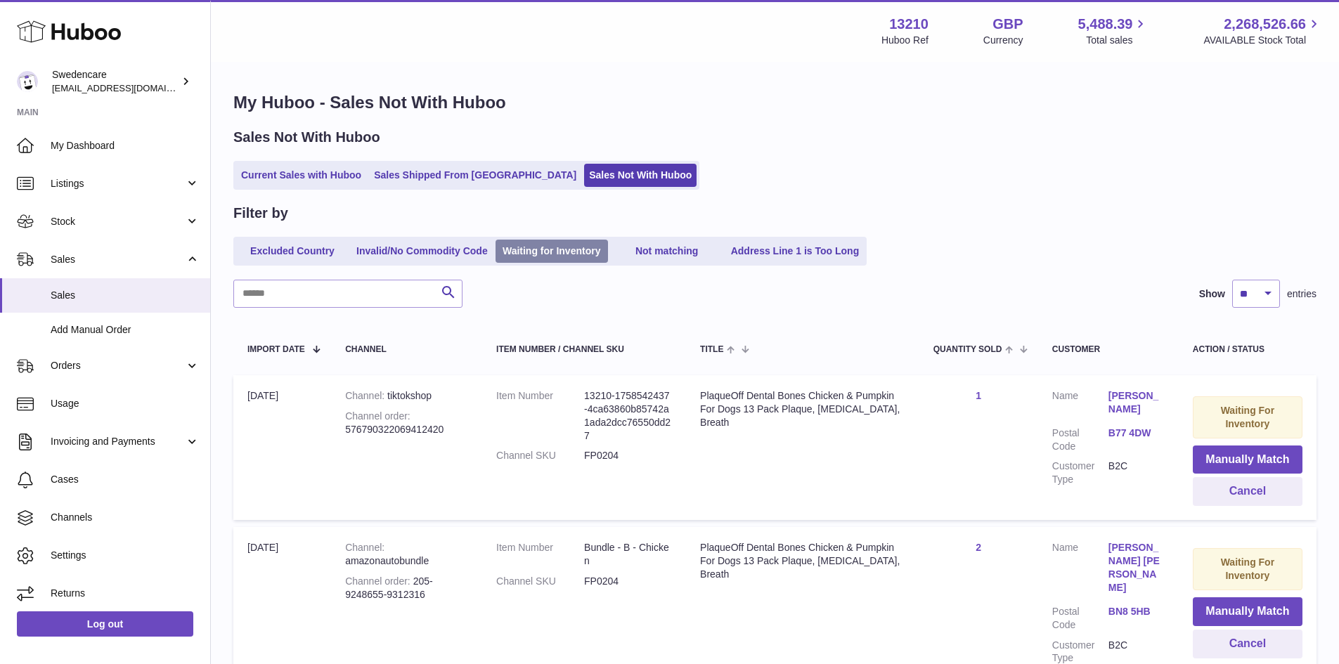
click at [536, 252] on link "Waiting for Inventory" at bounding box center [552, 251] width 112 height 23
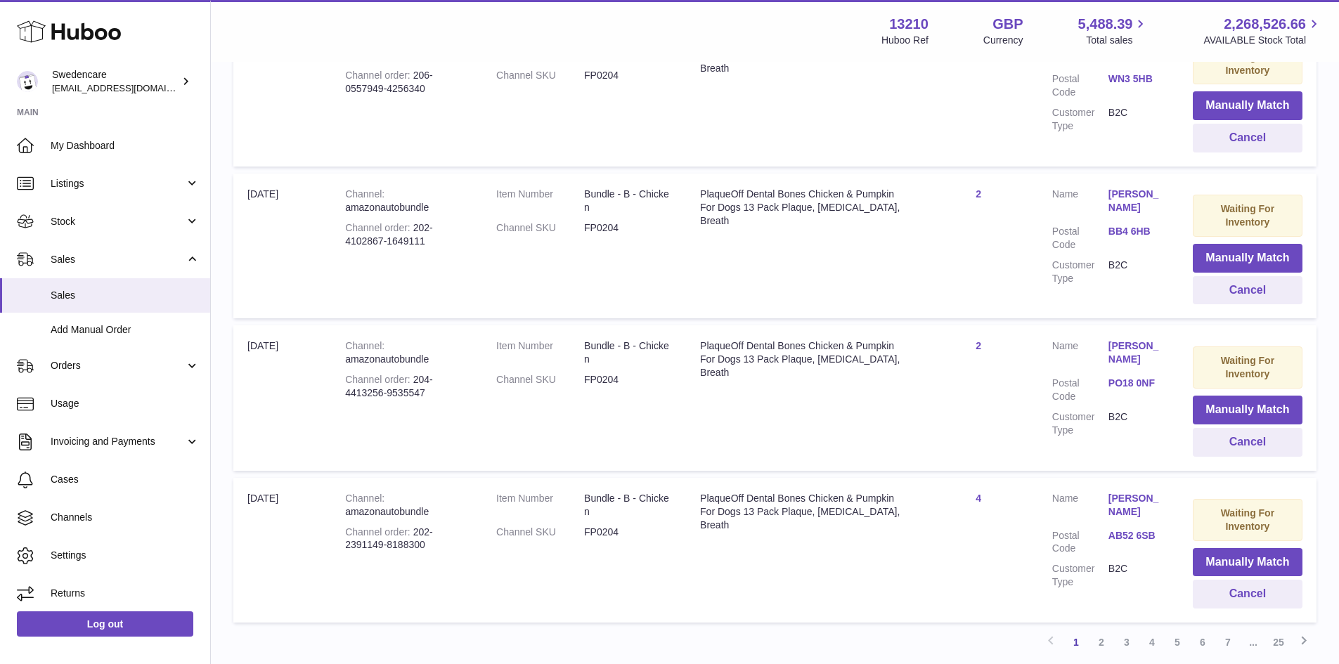
scroll to position [1383, 0]
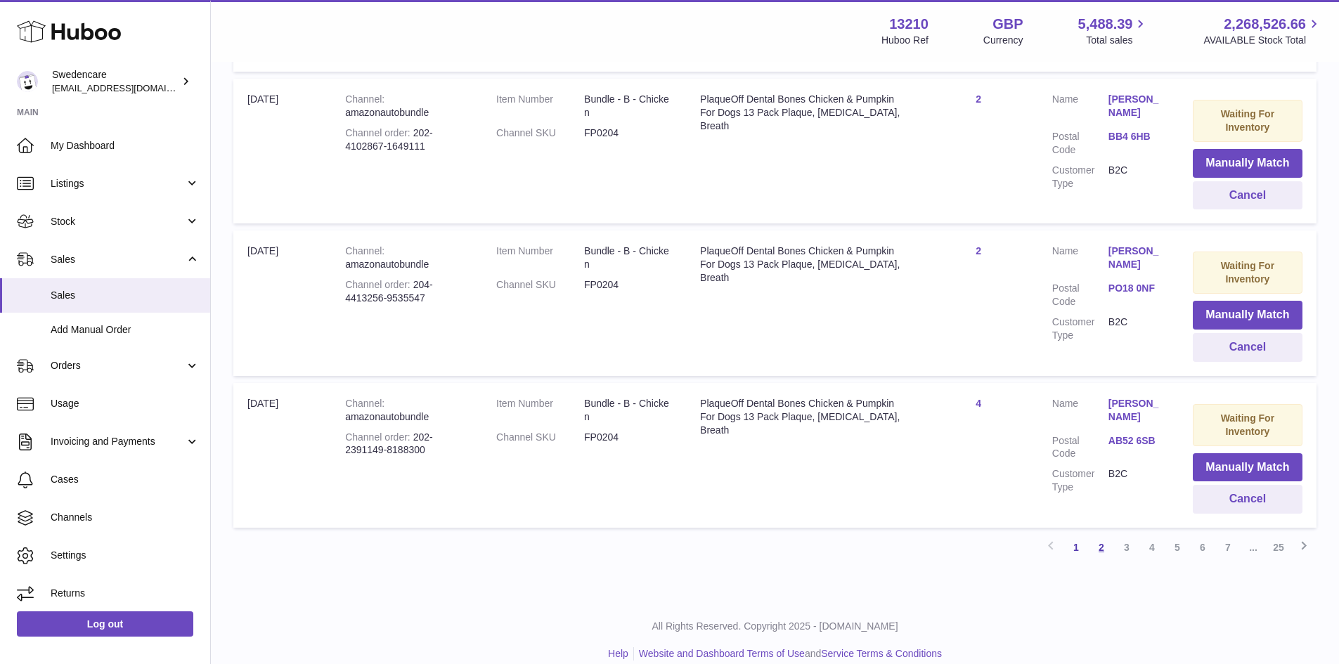
click at [1102, 535] on link "2" at bounding box center [1101, 547] width 25 height 25
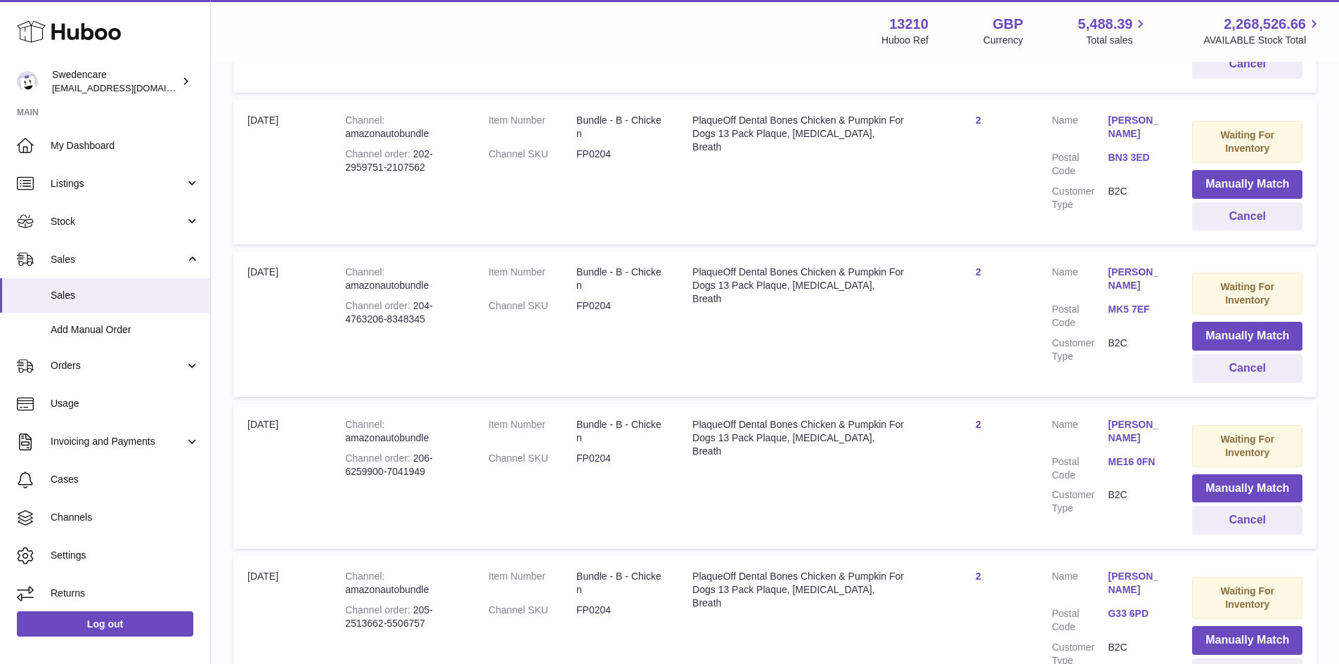
scroll to position [1378, 0]
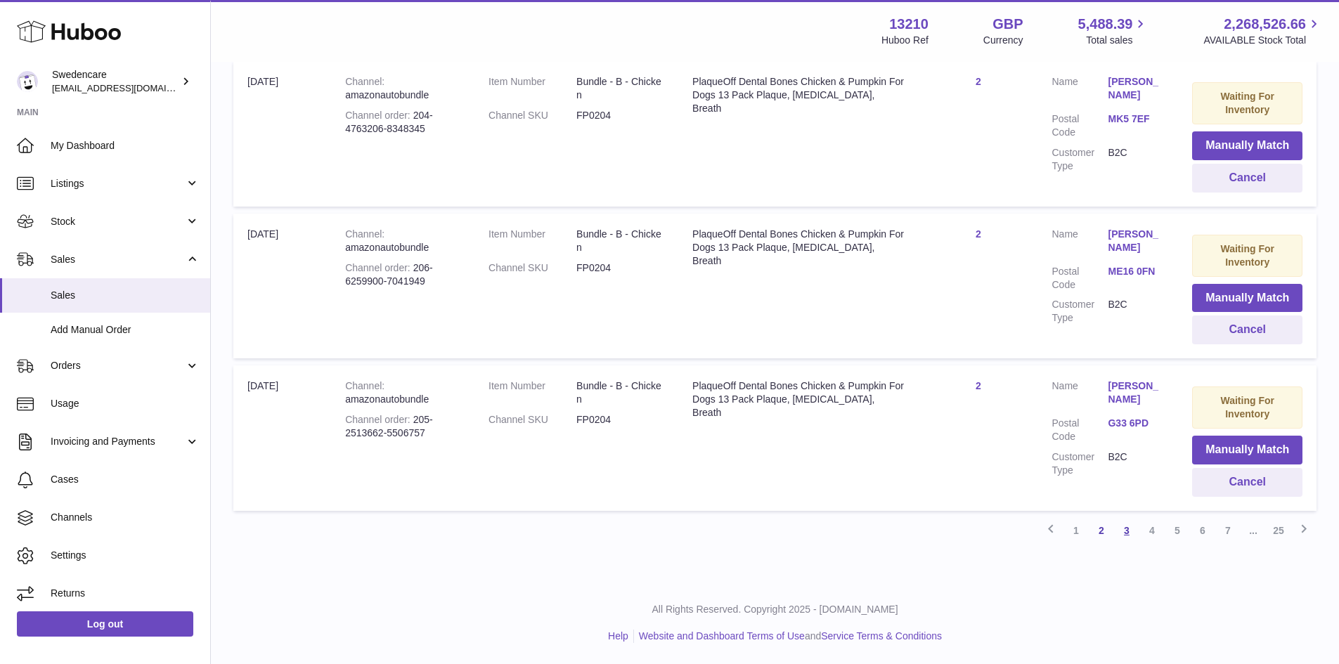
click at [1121, 529] on link "3" at bounding box center [1126, 530] width 25 height 25
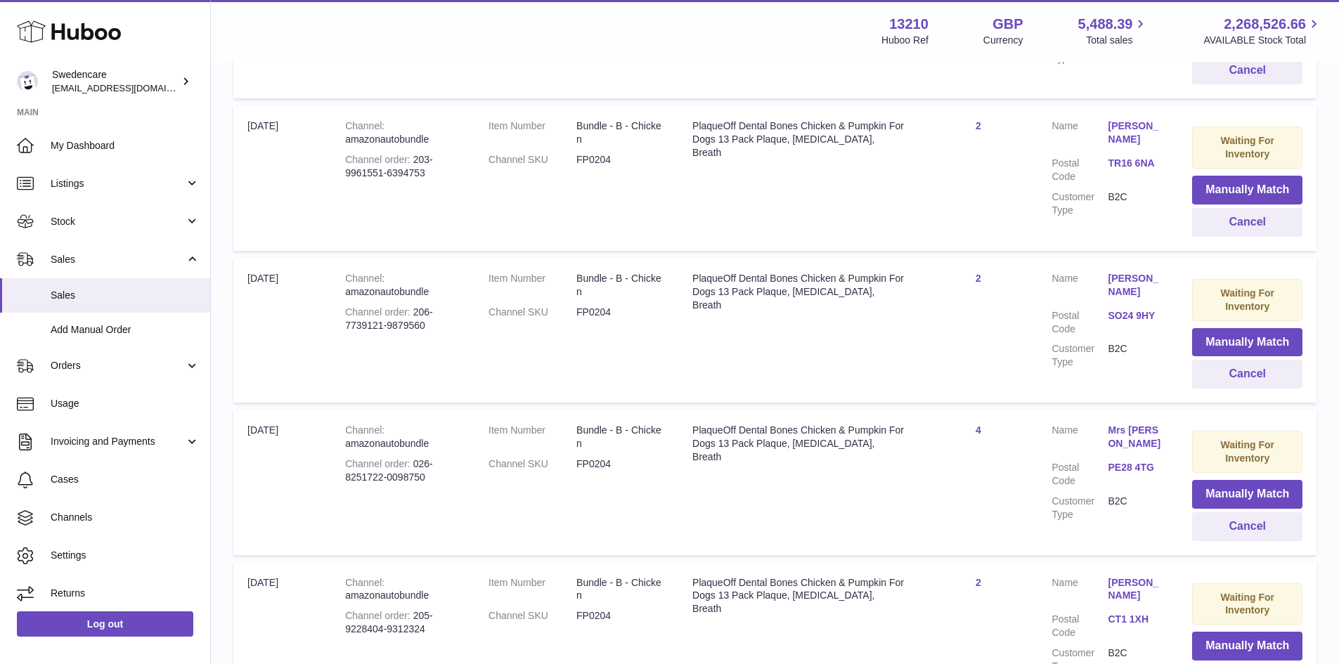
scroll to position [1383, 0]
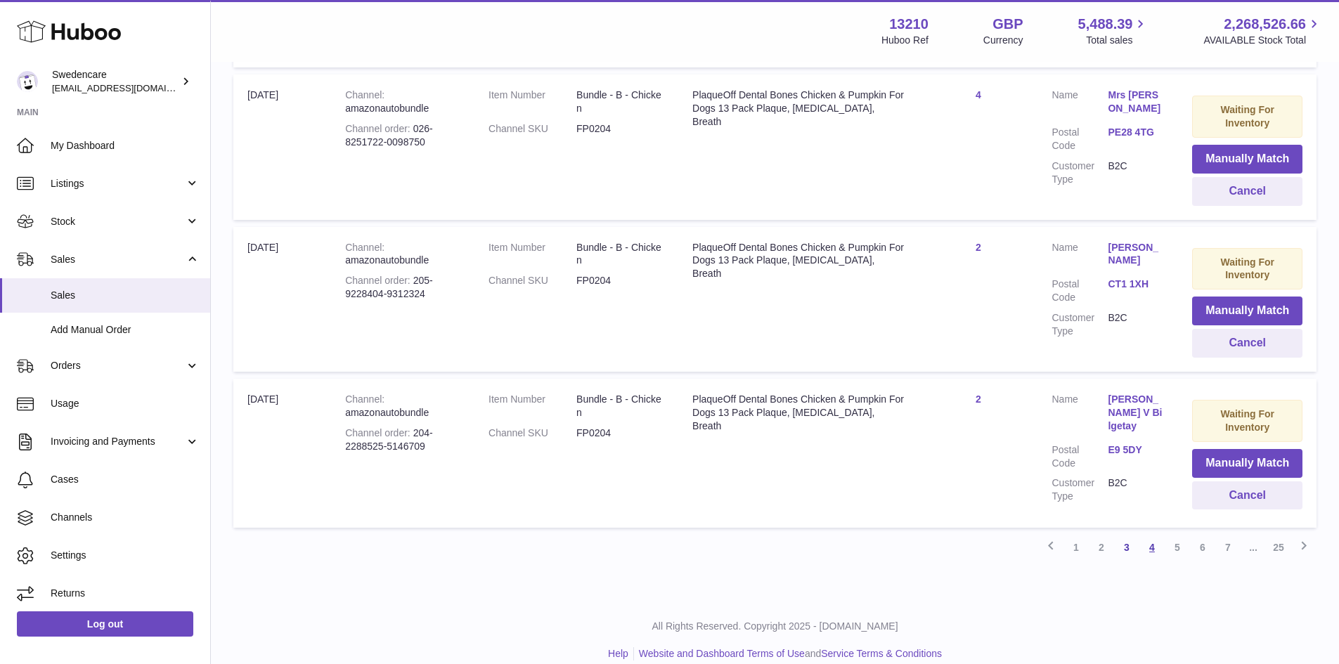
click at [1144, 535] on link "4" at bounding box center [1151, 547] width 25 height 25
click at [1168, 531] on link "5" at bounding box center [1177, 543] width 25 height 25
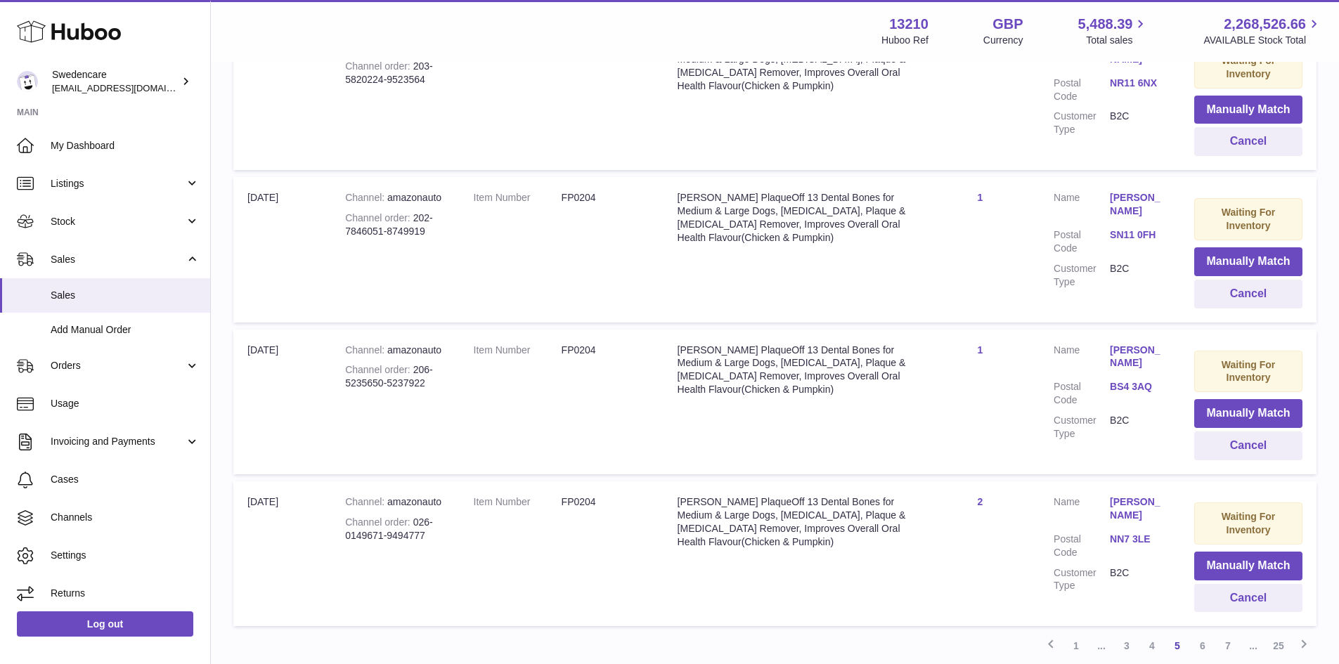
scroll to position [1378, 0]
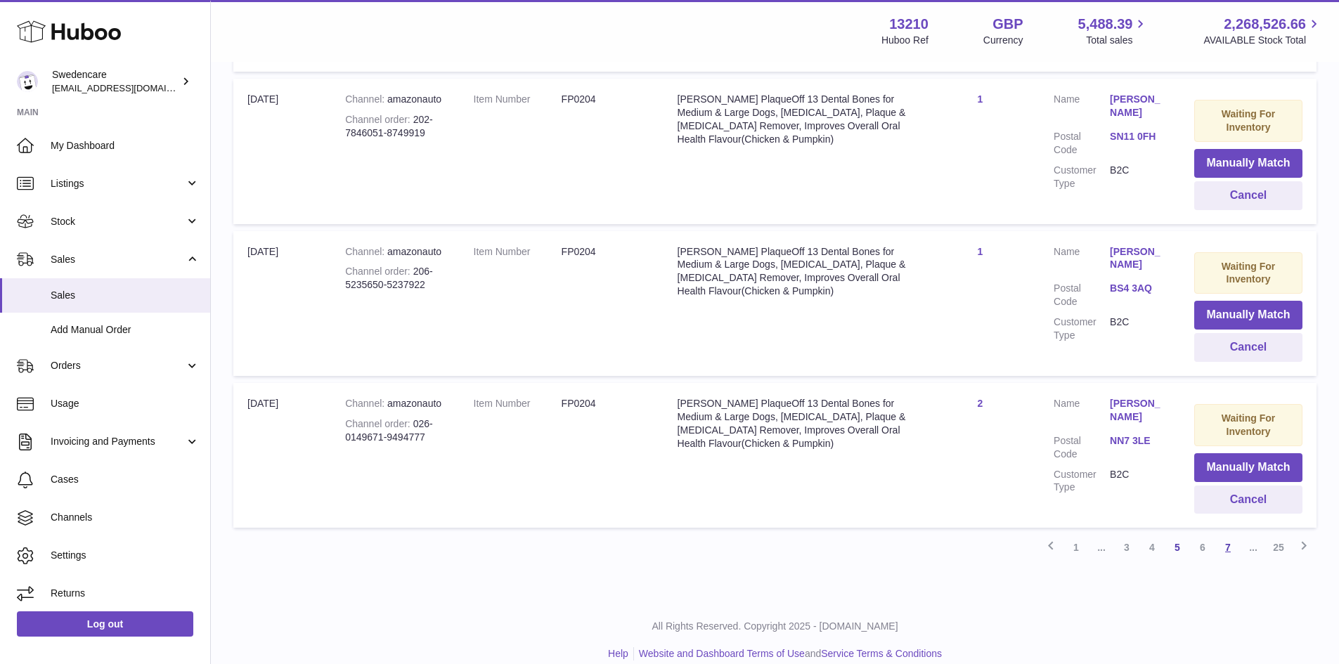
click at [1218, 538] on link "7" at bounding box center [1227, 547] width 25 height 25
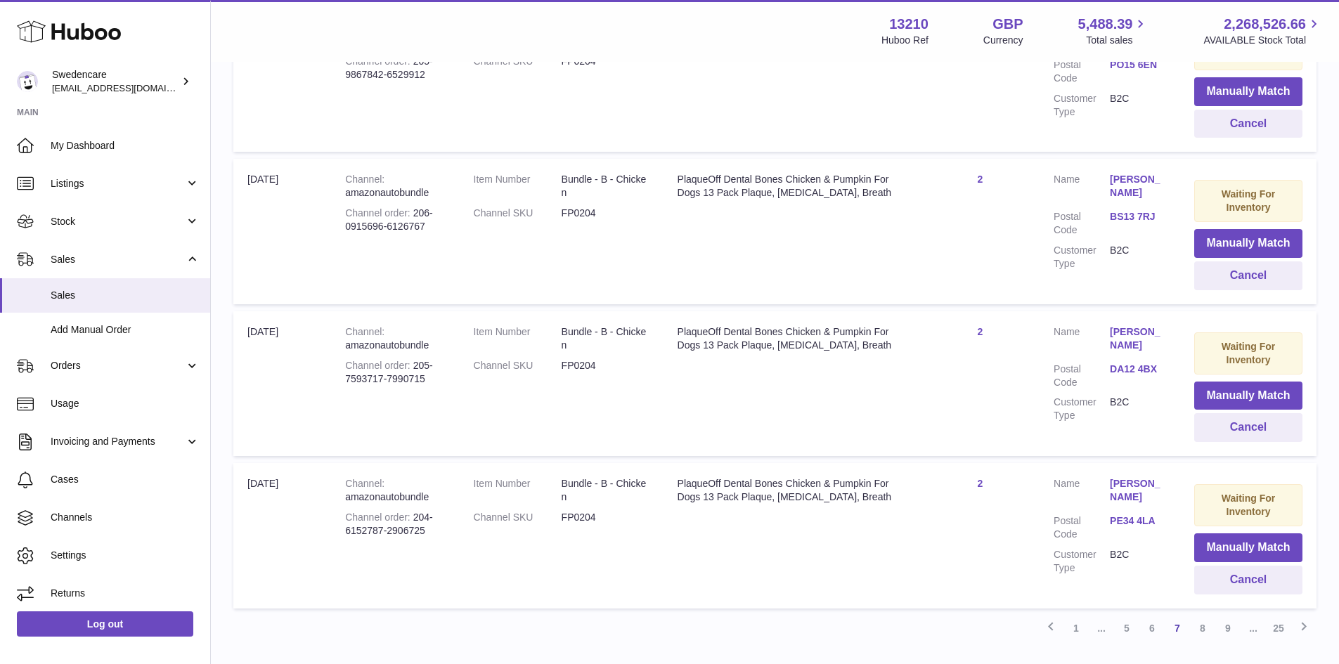
scroll to position [1378, 0]
